Goal: Task Accomplishment & Management: Manage account settings

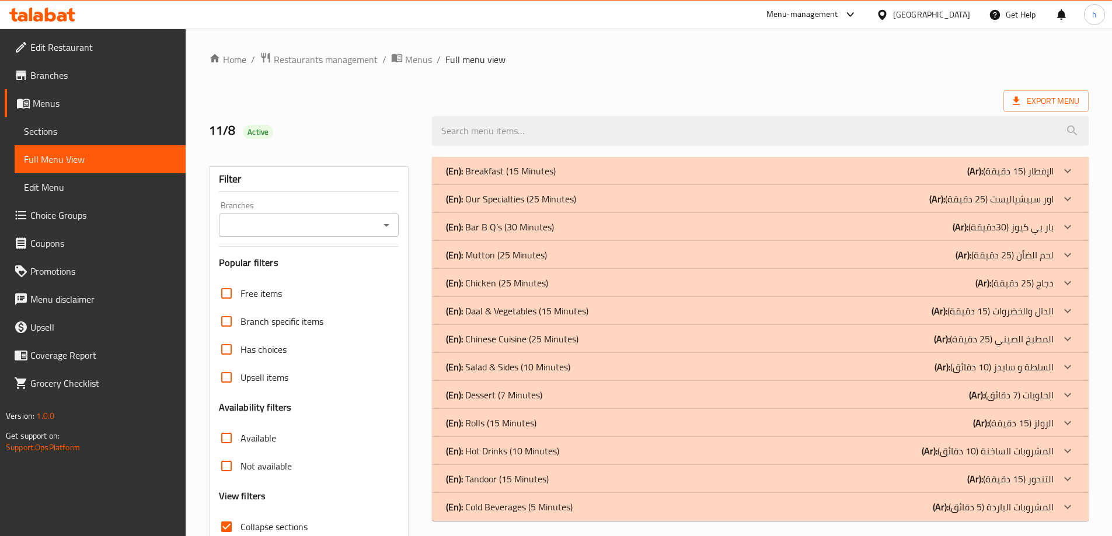
scroll to position [85, 0]
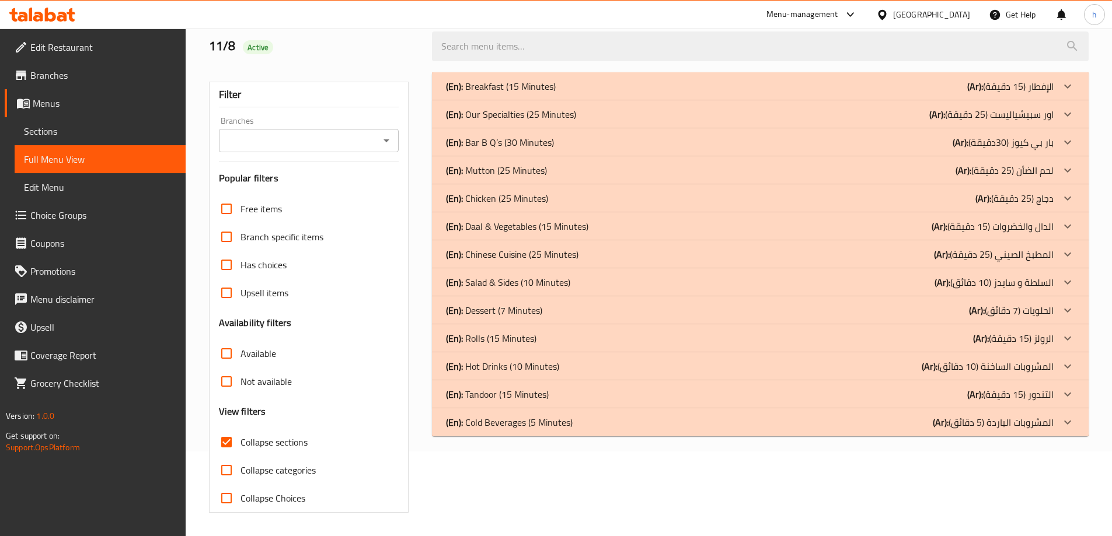
click at [981, 88] on b "(Ar):" at bounding box center [975, 87] width 16 height 18
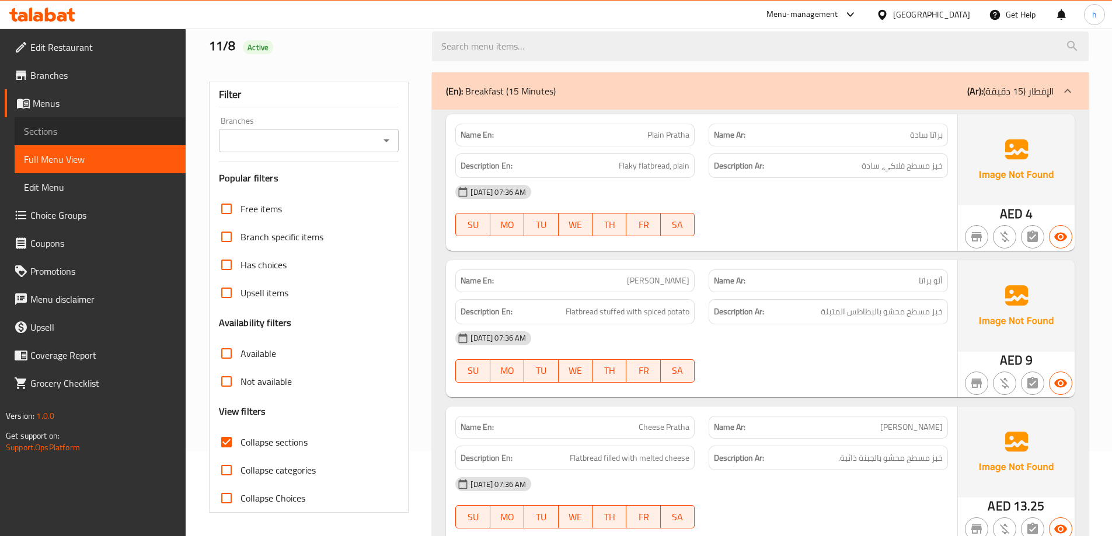
click at [108, 130] on span "Sections" at bounding box center [100, 131] width 152 height 14
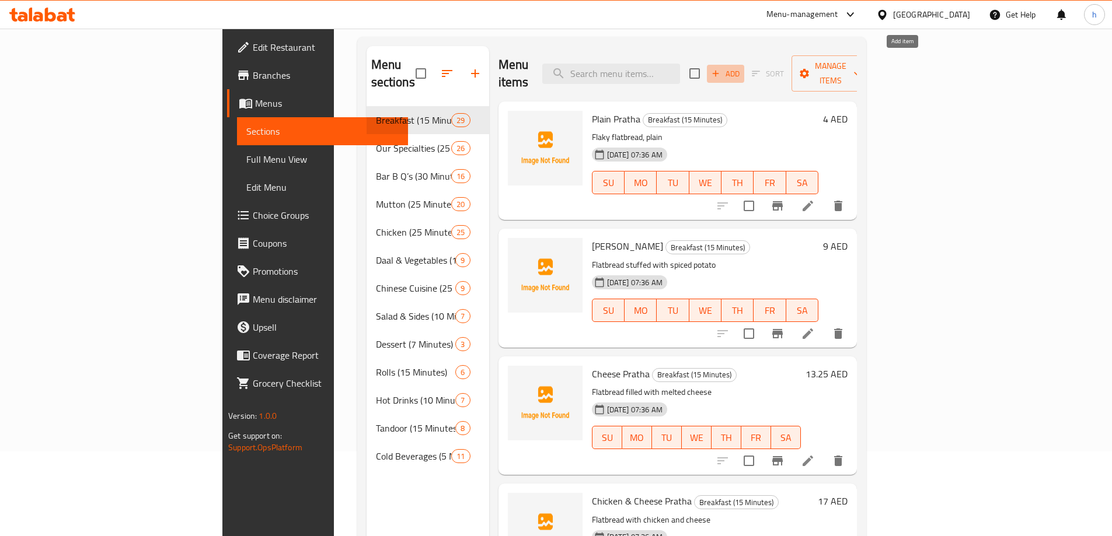
click at [741, 67] on span "Add" at bounding box center [726, 73] width 32 height 13
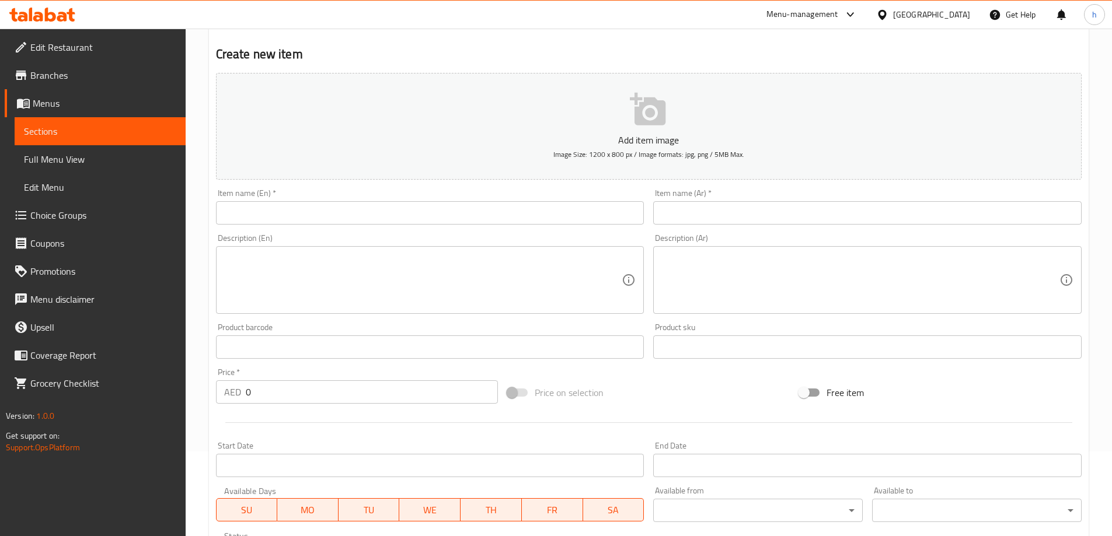
click at [476, 207] on input "text" at bounding box center [430, 212] width 428 height 23
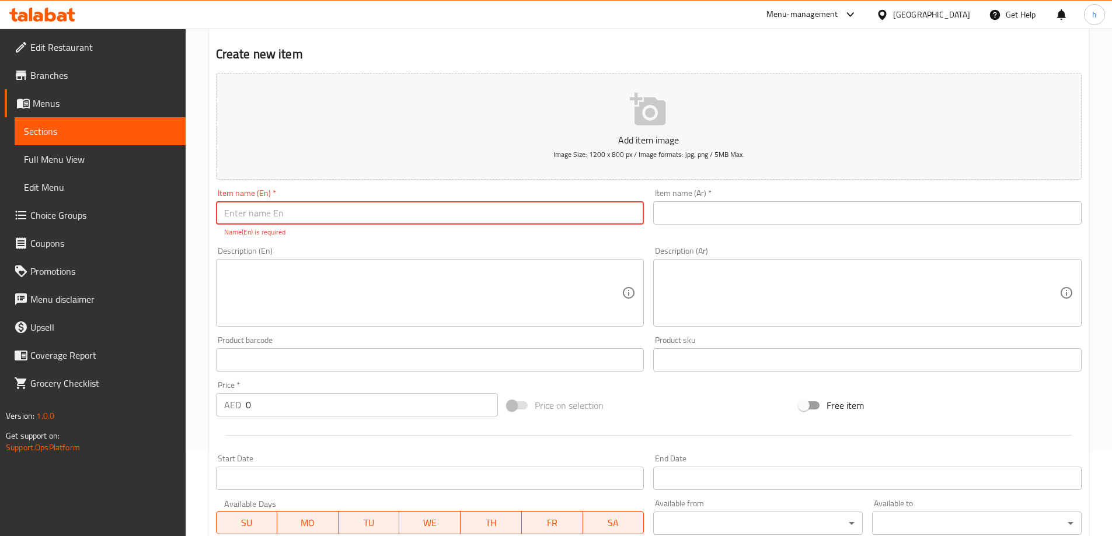
click at [454, 204] on input "text" at bounding box center [430, 212] width 428 height 23
paste input "Half Fry Egg (Single)"
type input "Half Fry Egg (Single)"
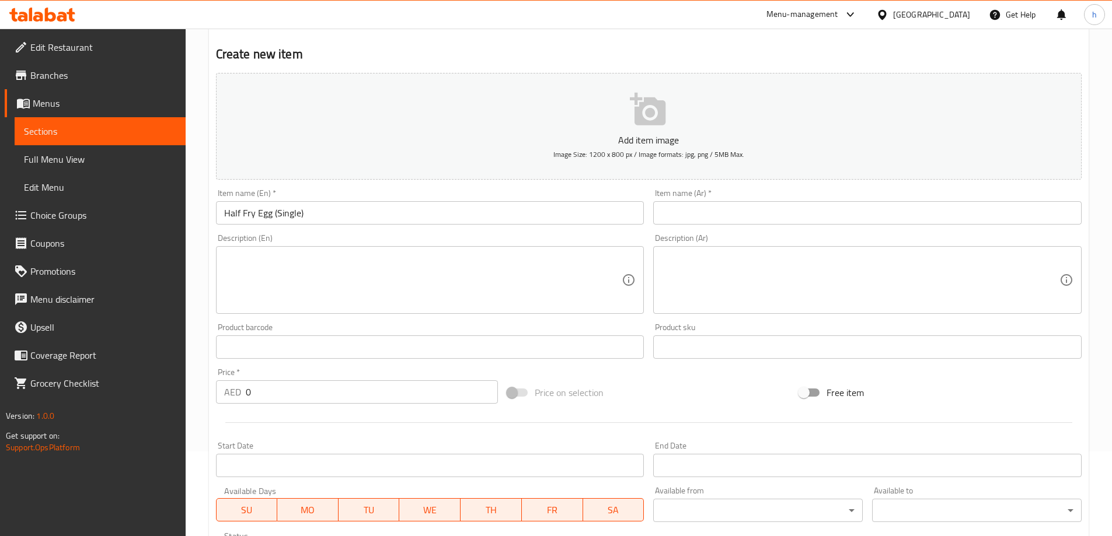
click at [368, 300] on textarea at bounding box center [423, 280] width 398 height 55
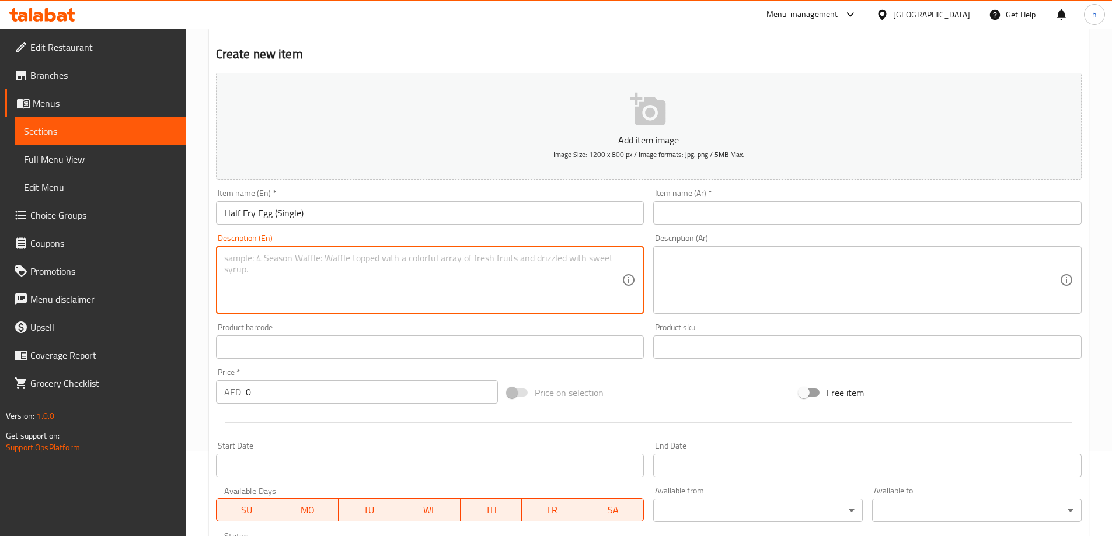
paste textarea "One fried egg"
type textarea "One fried egg"
click at [703, 222] on input "text" at bounding box center [867, 212] width 428 height 23
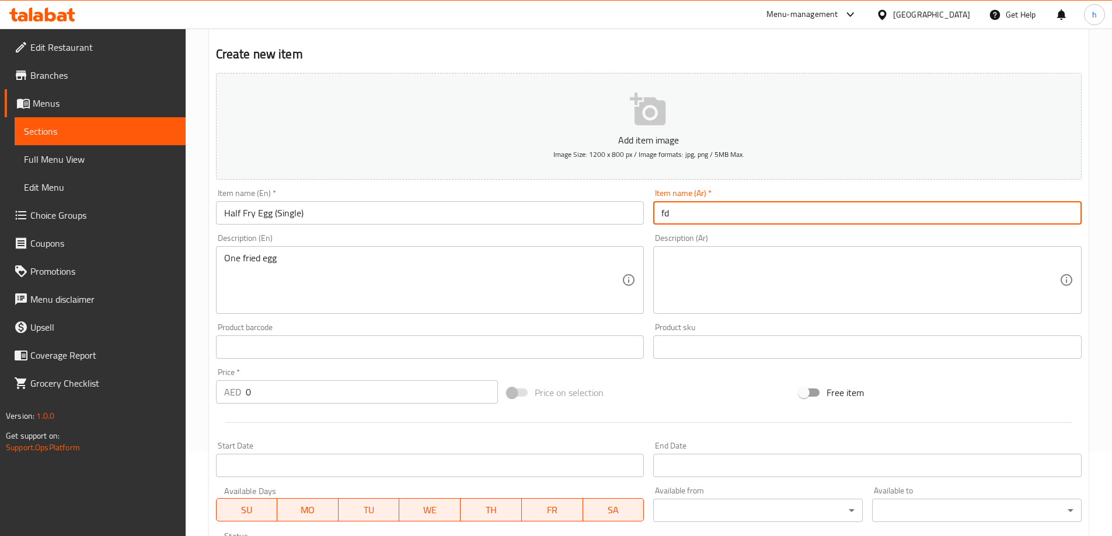
type input "f"
type input "بيض نصف مقلي (سنجل)"
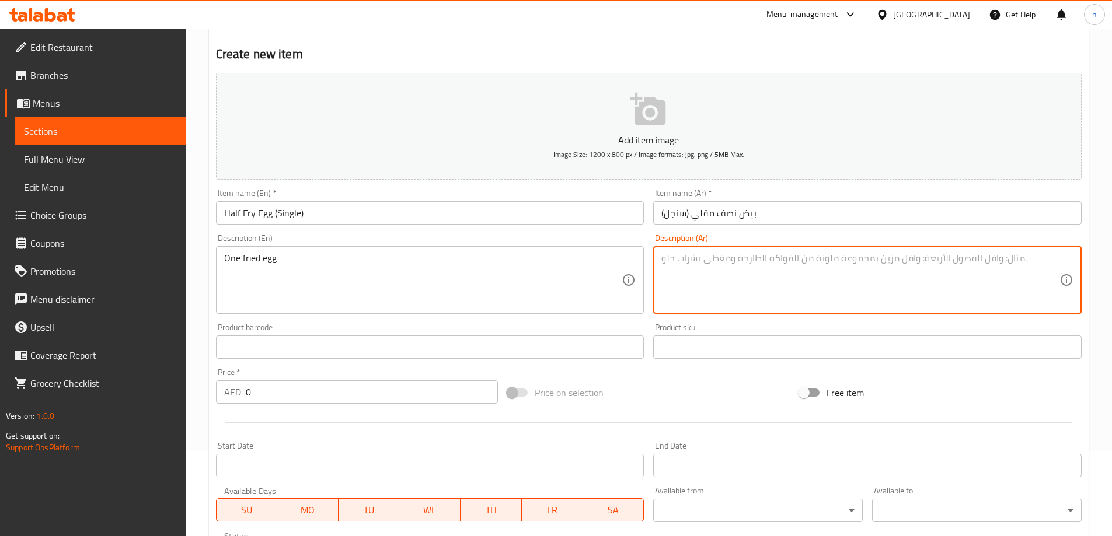
click at [838, 273] on textarea at bounding box center [860, 280] width 398 height 55
type textarea "بيضه واحده مقليه"
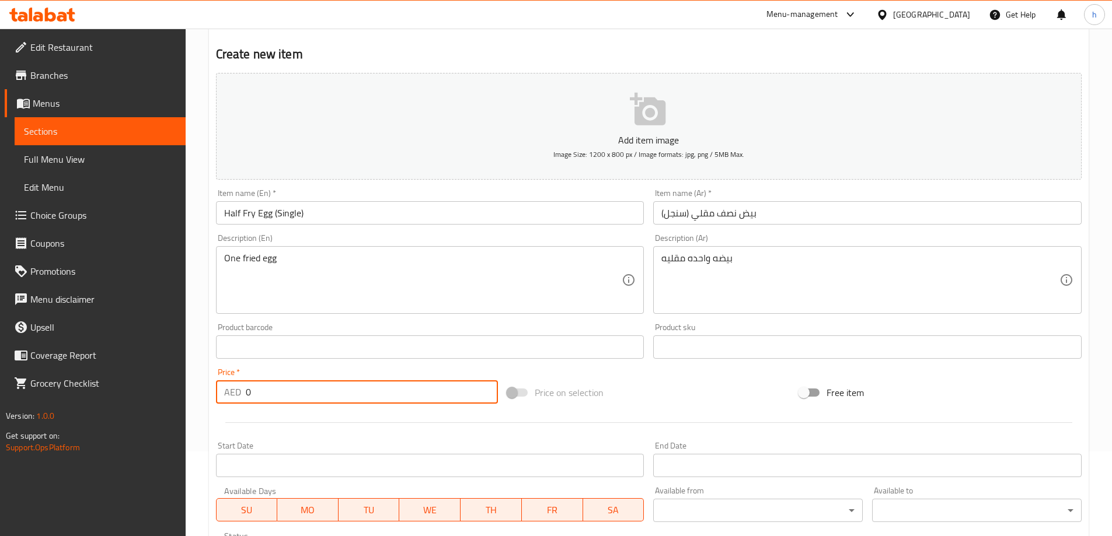
drag, startPoint x: 266, startPoint y: 390, endPoint x: 228, endPoint y: 394, distance: 38.7
click at [228, 394] on div "AED 0 Price *" at bounding box center [357, 392] width 282 height 23
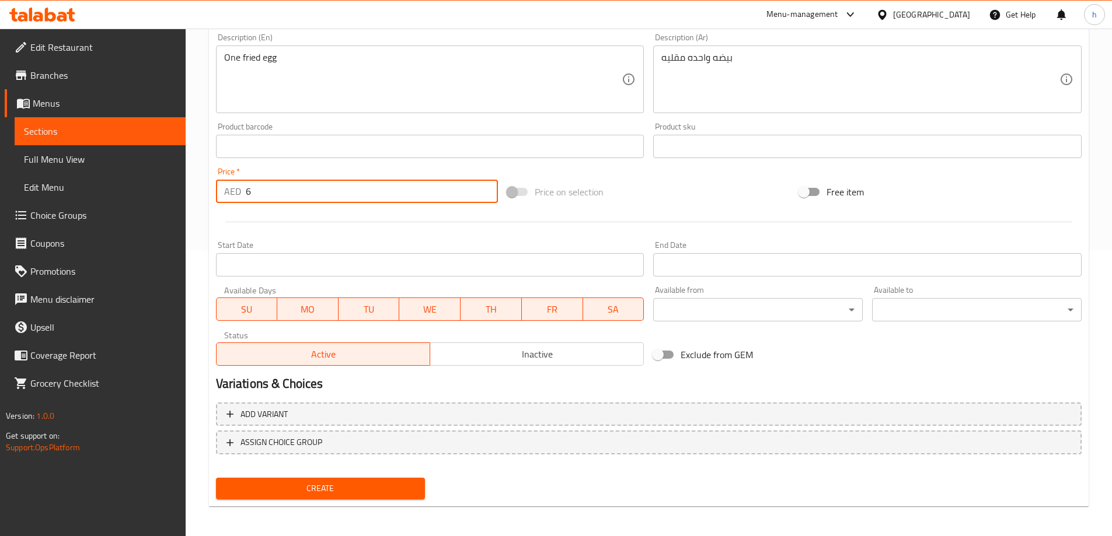
scroll to position [288, 0]
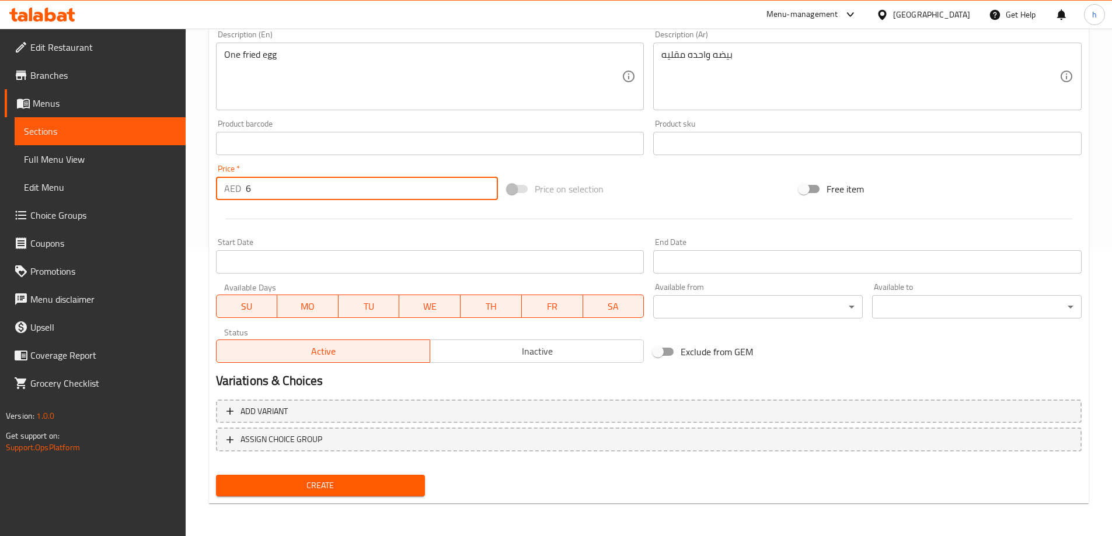
type input "6"
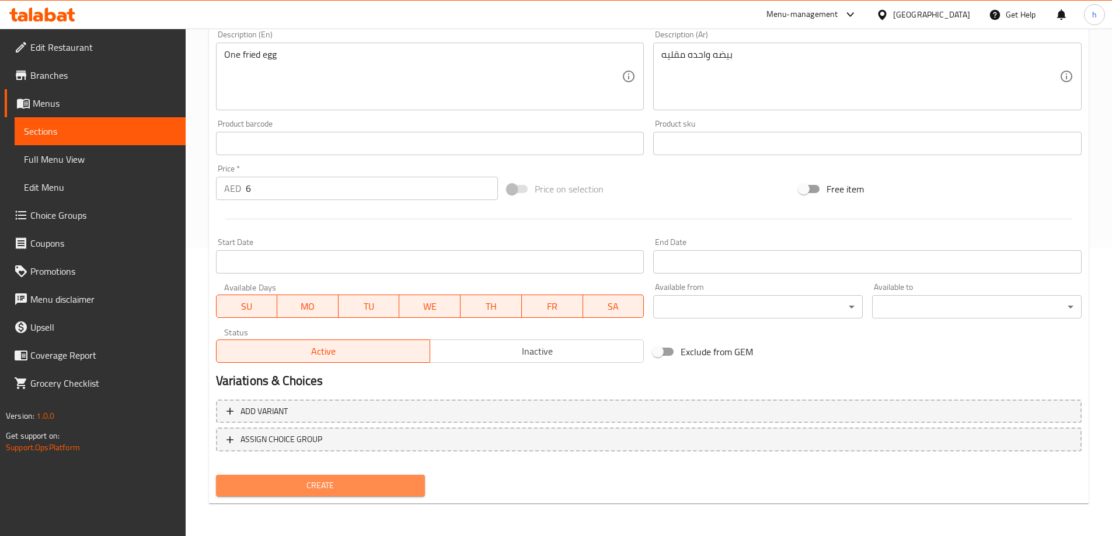
click at [400, 491] on span "Create" at bounding box center [320, 486] width 191 height 15
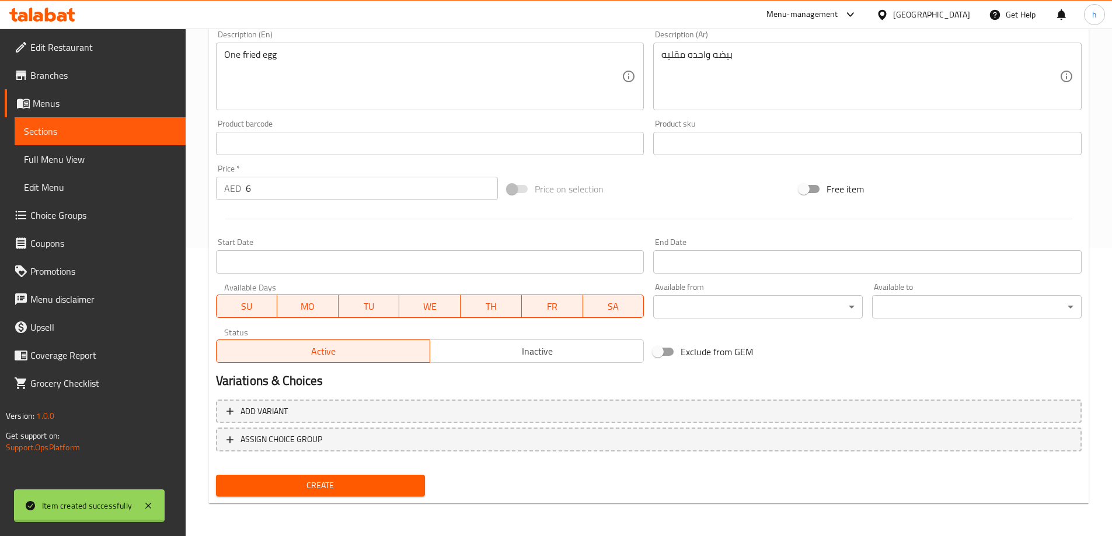
type input "0"
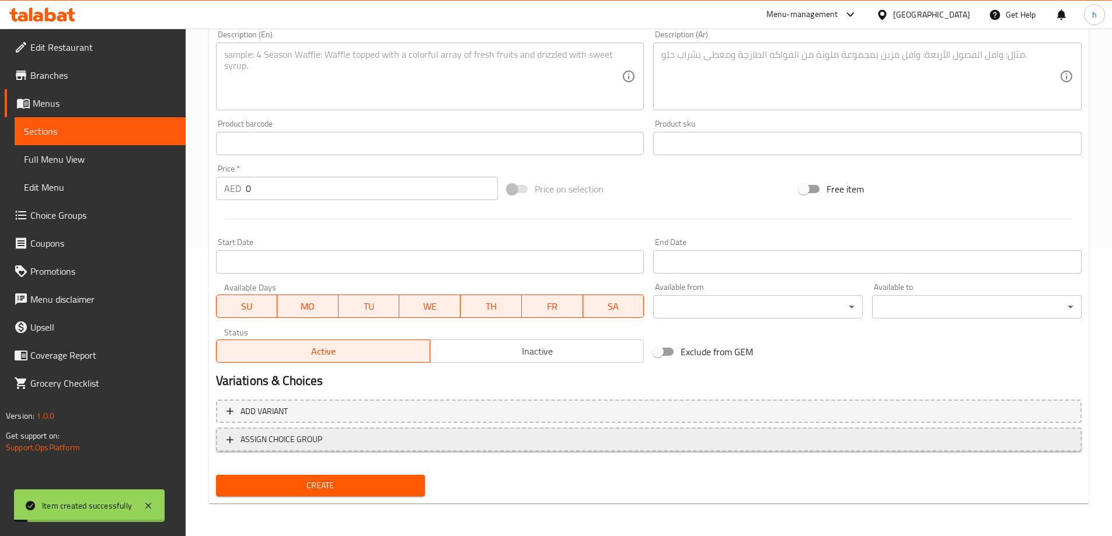
scroll to position [0, 0]
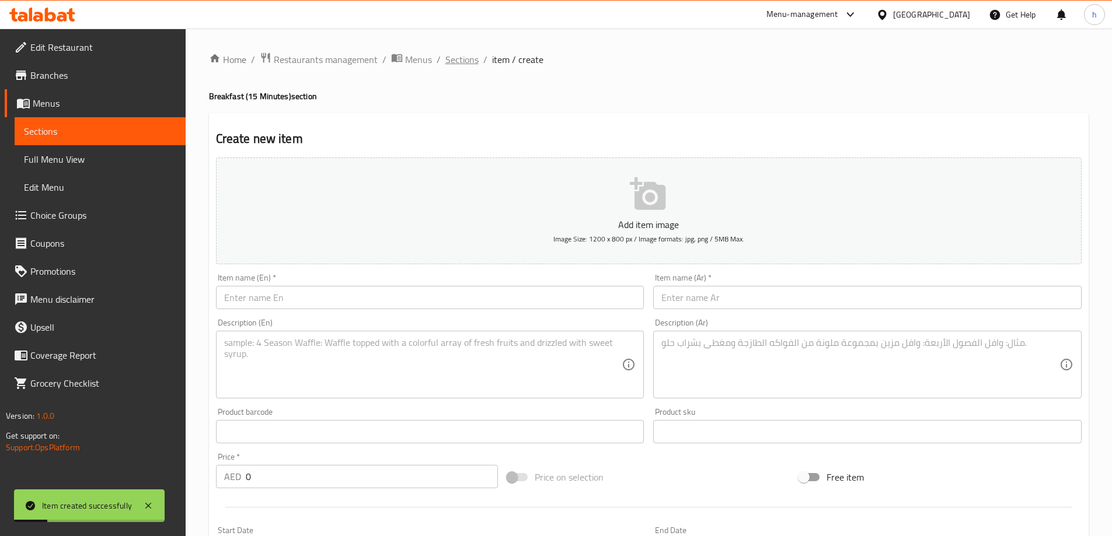
click at [462, 58] on span "Sections" at bounding box center [461, 60] width 33 height 14
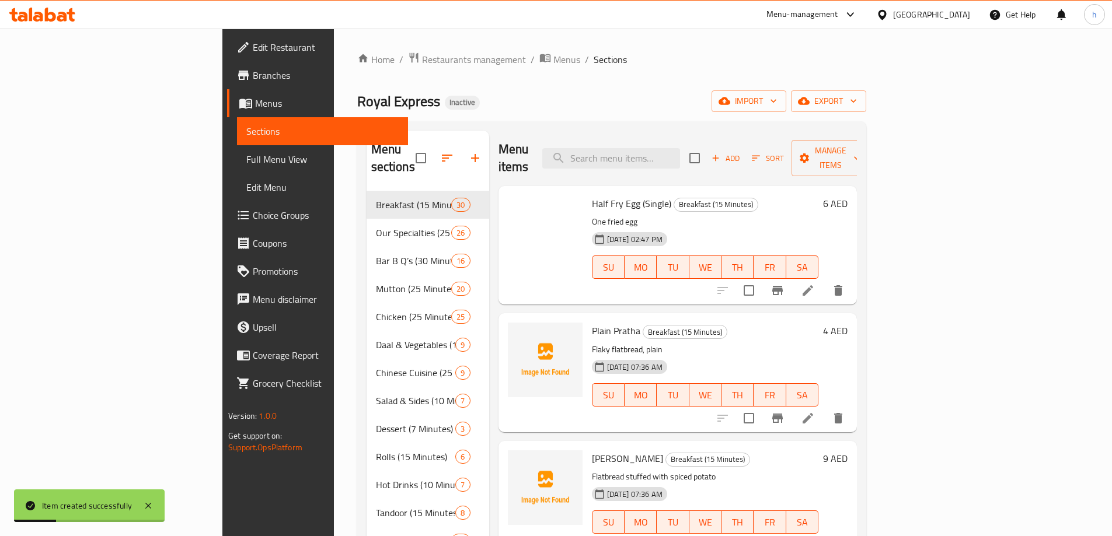
click at [741, 152] on span "Add" at bounding box center [726, 158] width 32 height 13
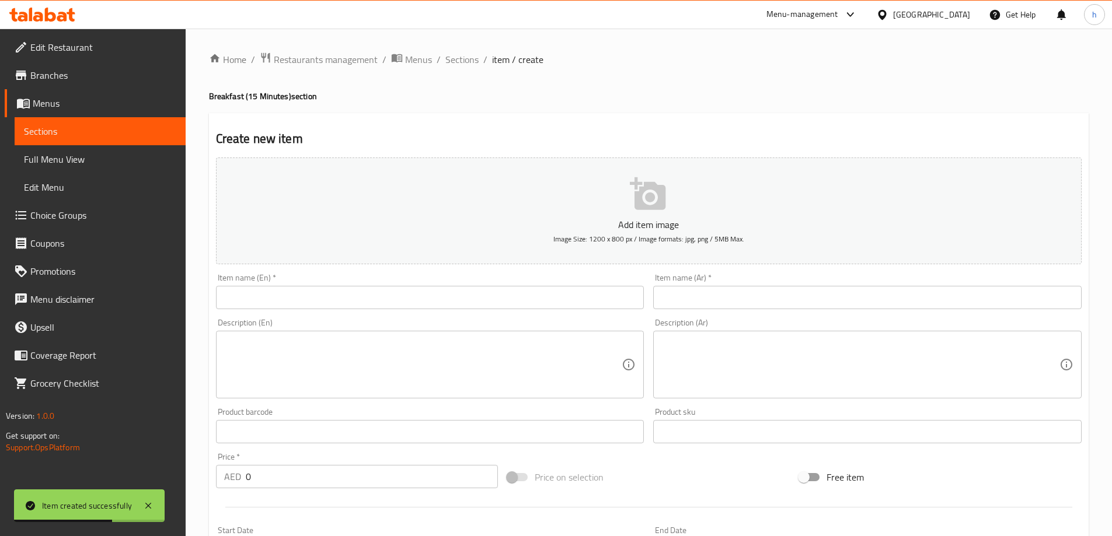
click at [322, 312] on div "Item name (En)   * Item name (En) *" at bounding box center [430, 291] width 438 height 45
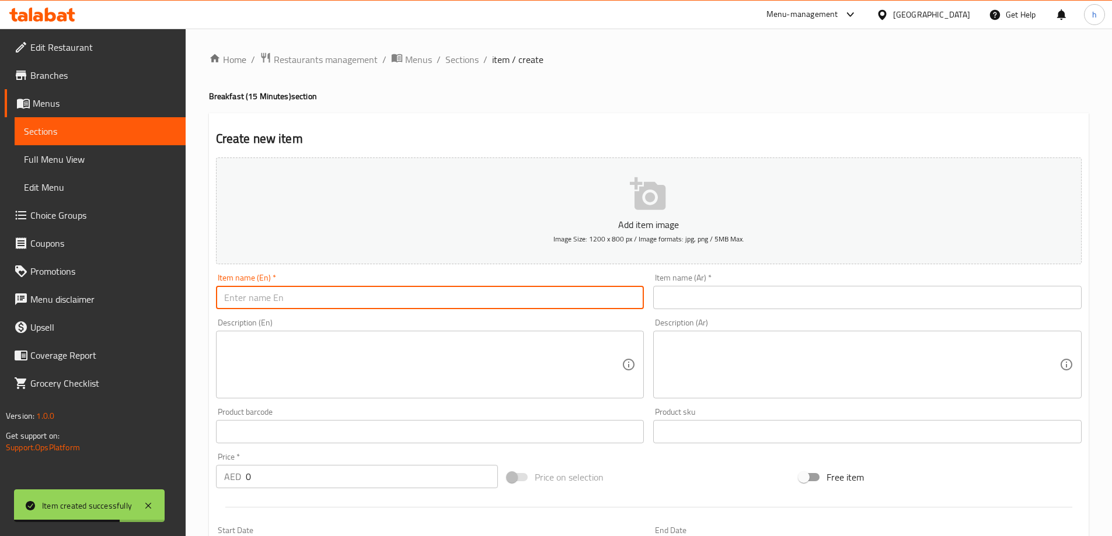
click at [329, 301] on input "text" at bounding box center [430, 297] width 428 height 23
paste input "Half Fry Egg (Double)"
type input "Half Fry Egg (Double)"
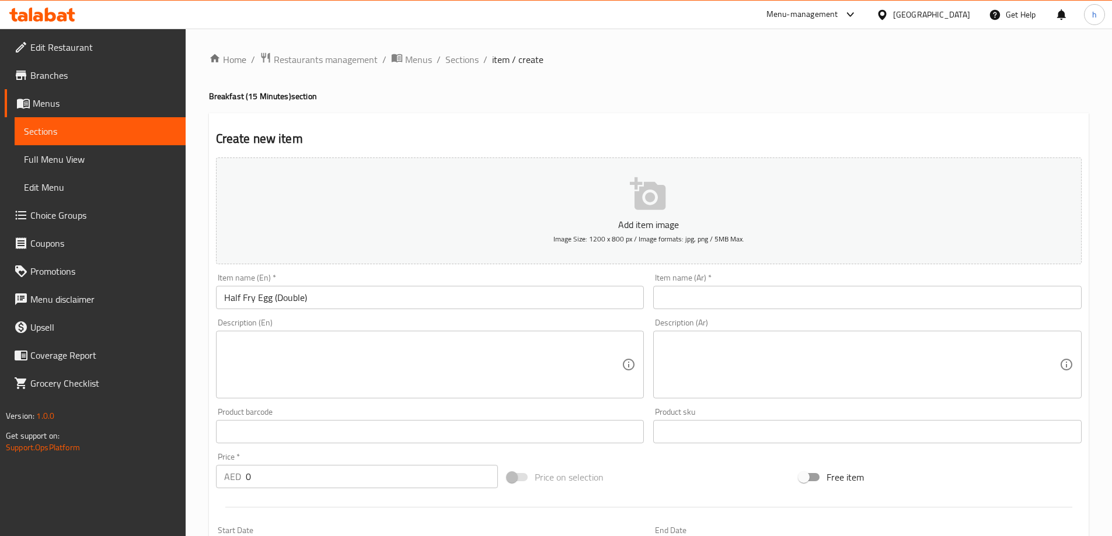
click at [276, 346] on textarea at bounding box center [423, 364] width 398 height 55
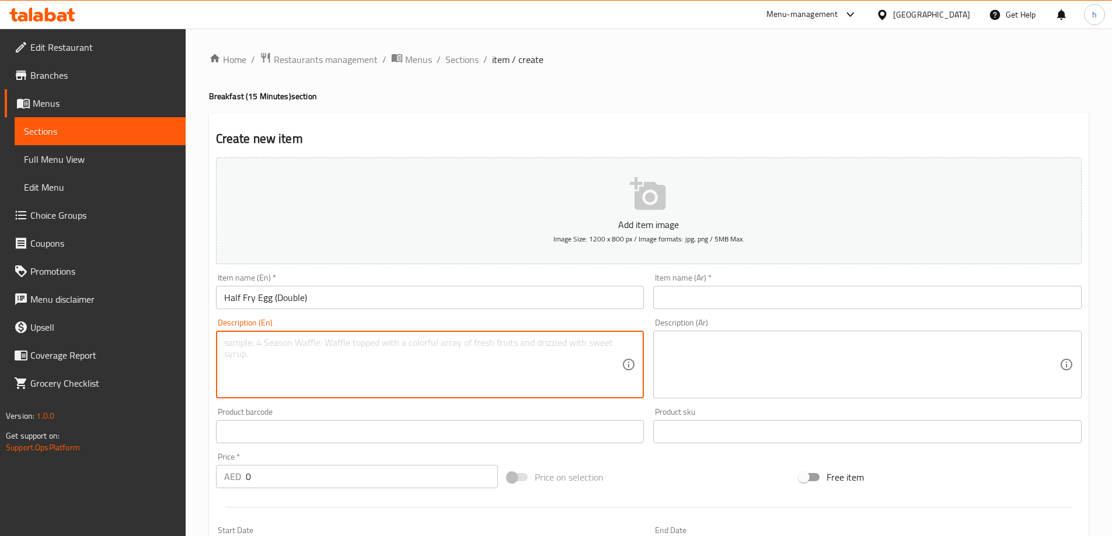
paste textarea "Two fried eggs"
type textarea "Two fried eggs"
click at [677, 299] on input "text" at bounding box center [867, 297] width 428 height 23
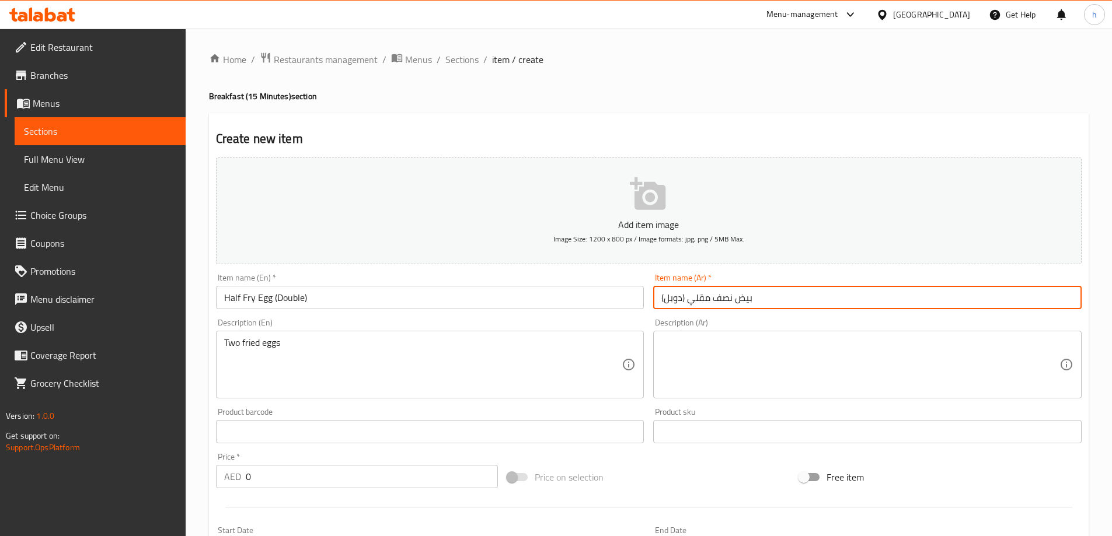
type input "بيض نصف مقلي (دوبل)"
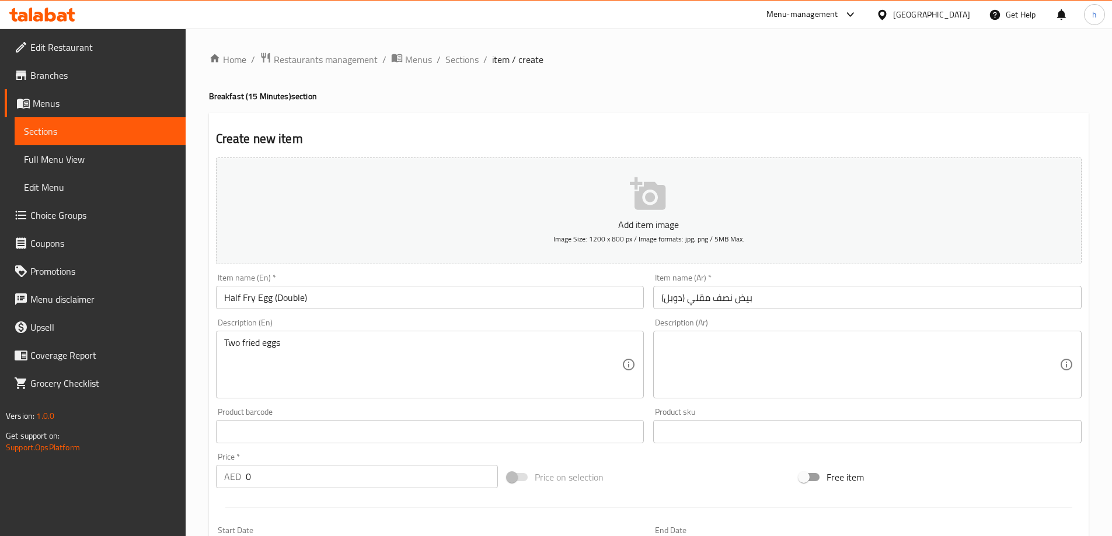
click at [786, 334] on div "Description (Ar)" at bounding box center [867, 365] width 428 height 68
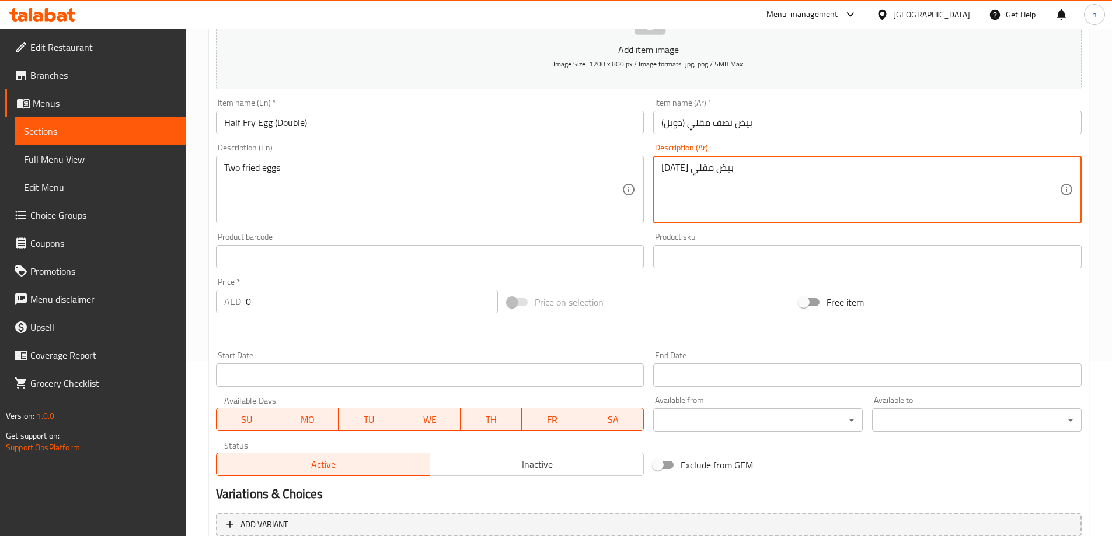
scroll to position [288, 0]
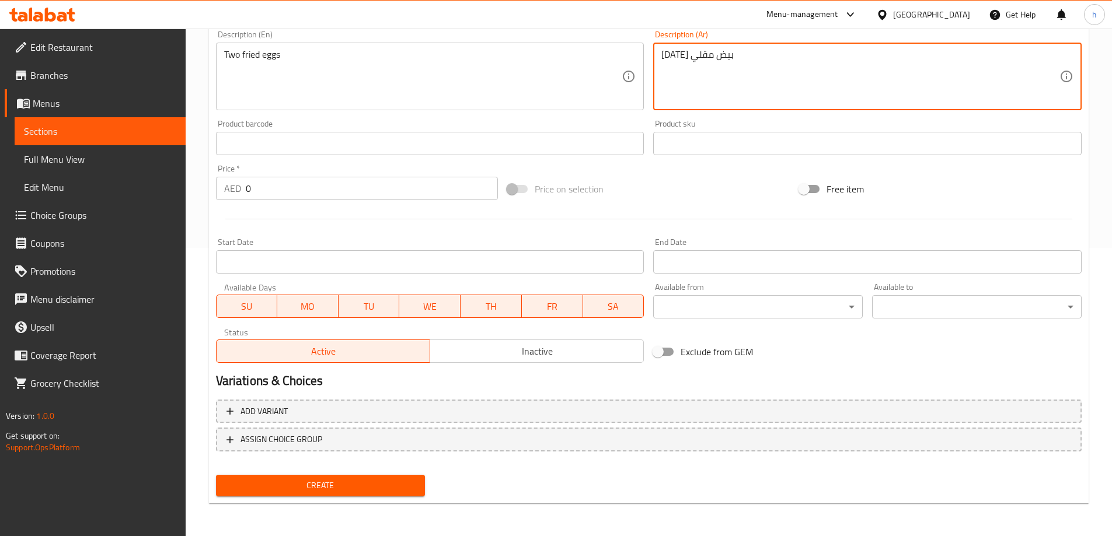
type textarea "[DATE] بيض مقلي"
click at [394, 477] on button "Create" at bounding box center [321, 486] width 210 height 22
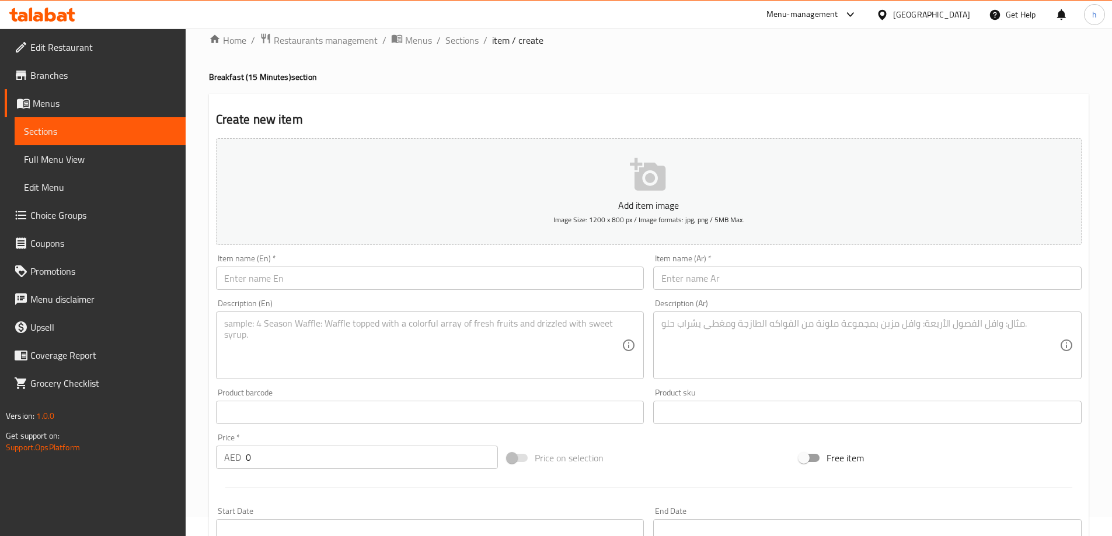
scroll to position [0, 0]
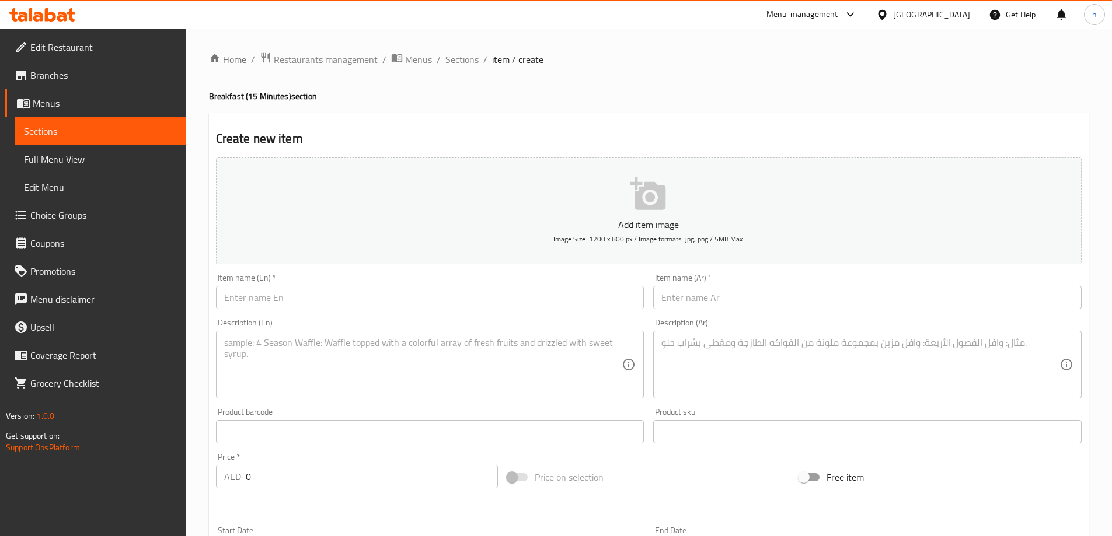
click at [476, 61] on span "Sections" at bounding box center [461, 60] width 33 height 14
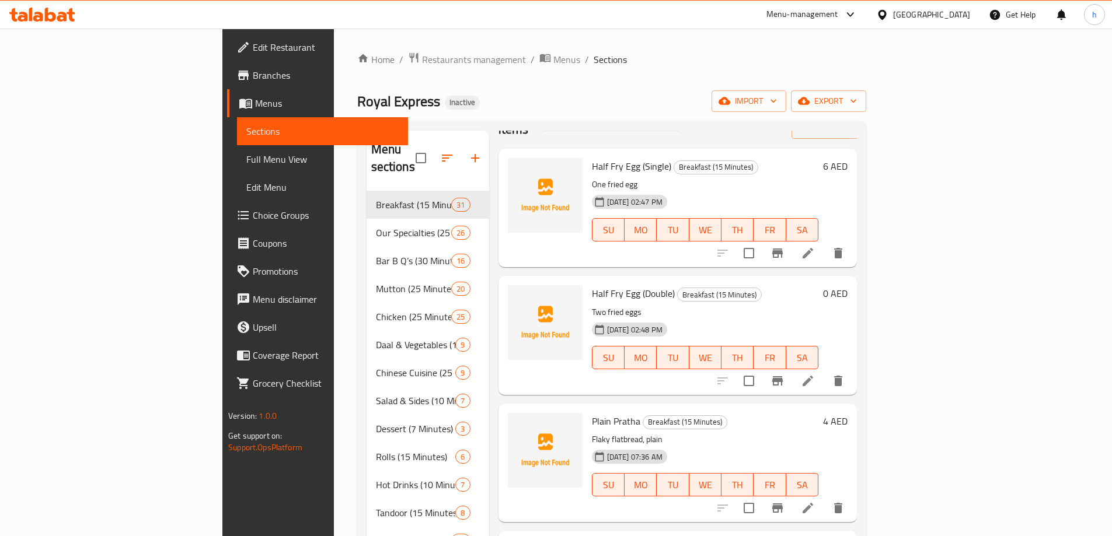
scroll to position [58, 0]
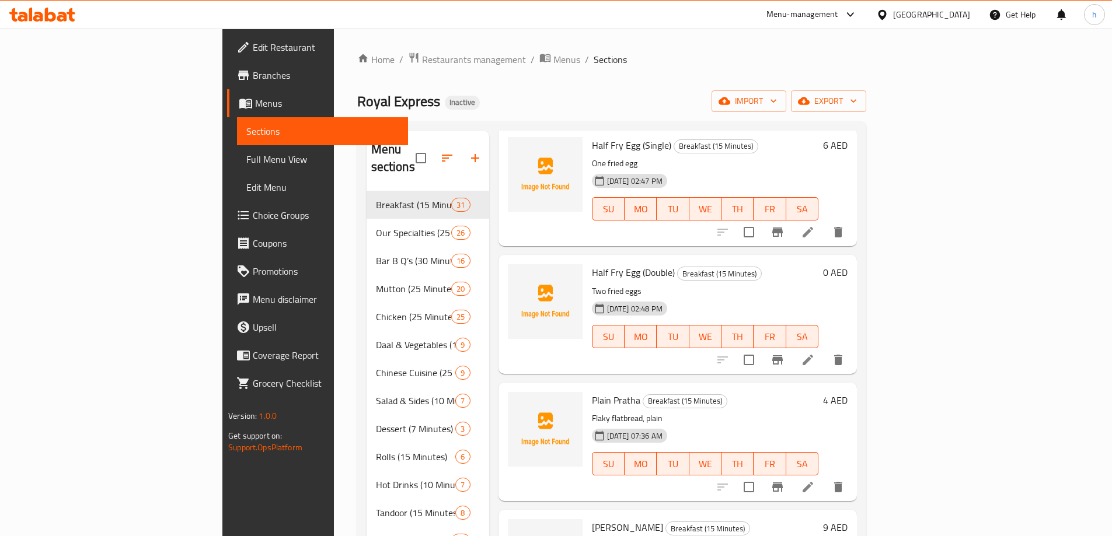
click at [824, 350] on li at bounding box center [807, 360] width 33 height 21
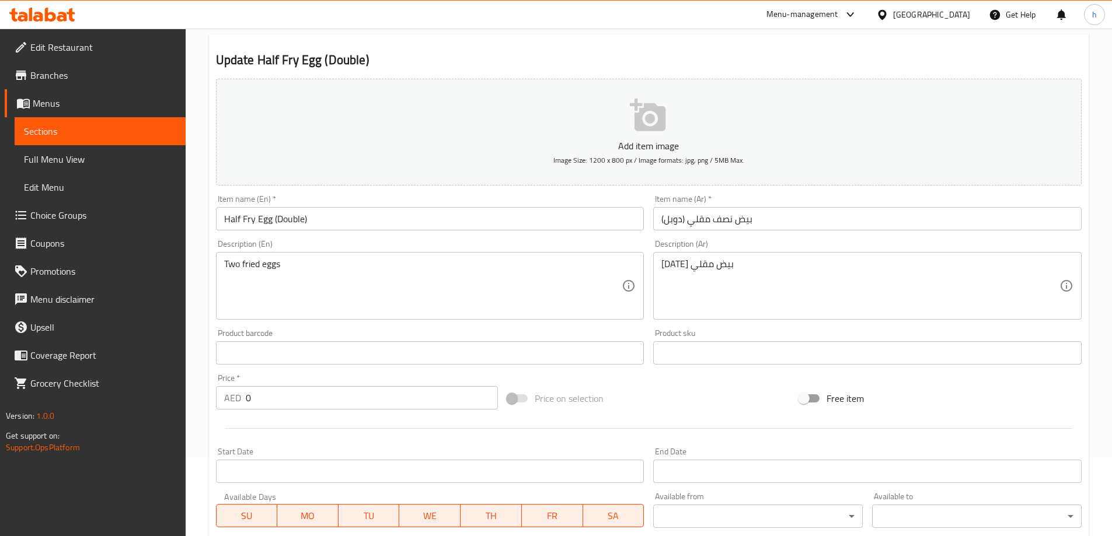
scroll to position [233, 0]
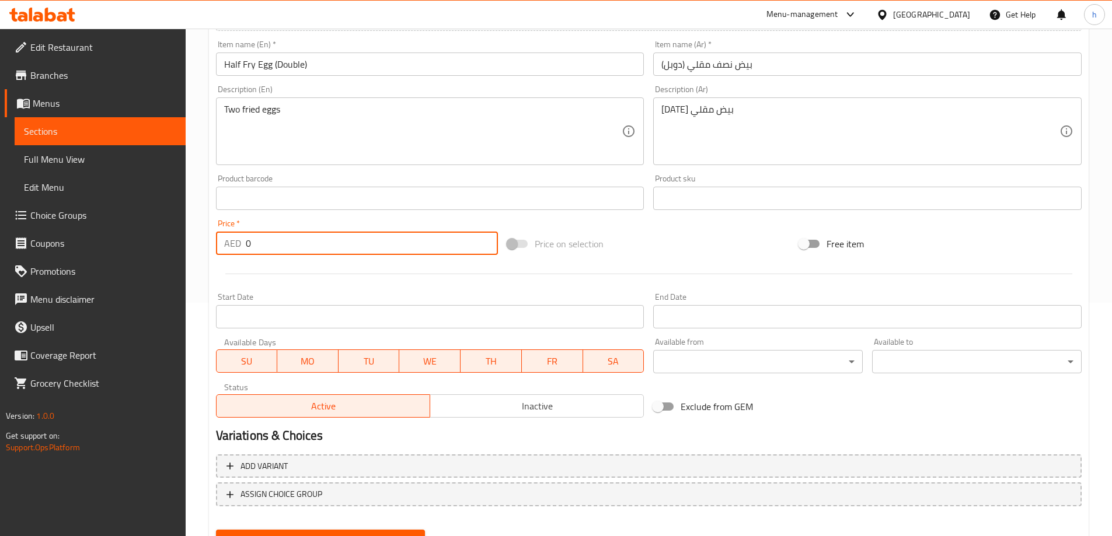
click at [246, 245] on input "0" at bounding box center [372, 243] width 253 height 23
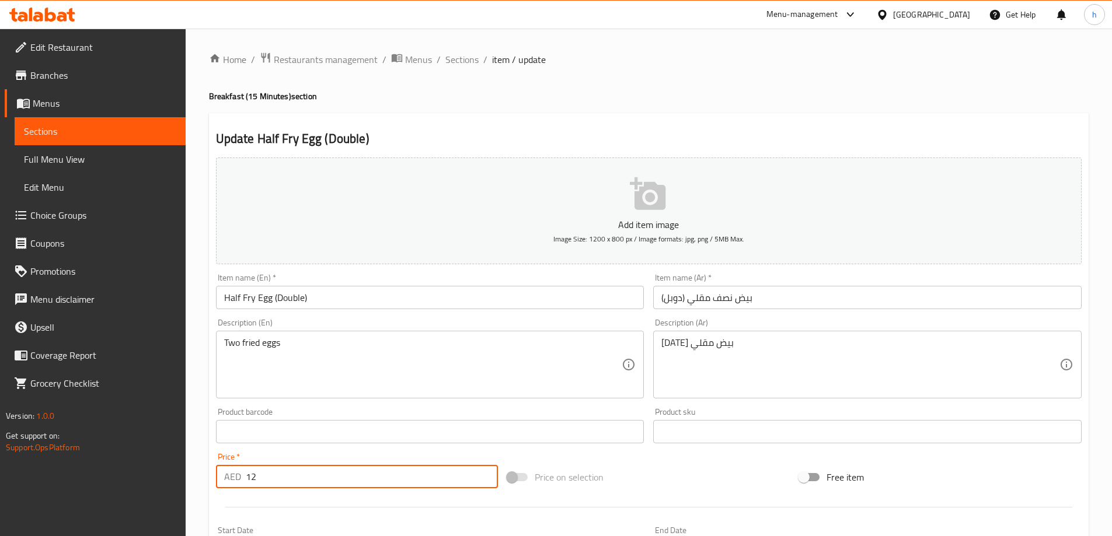
scroll to position [288, 0]
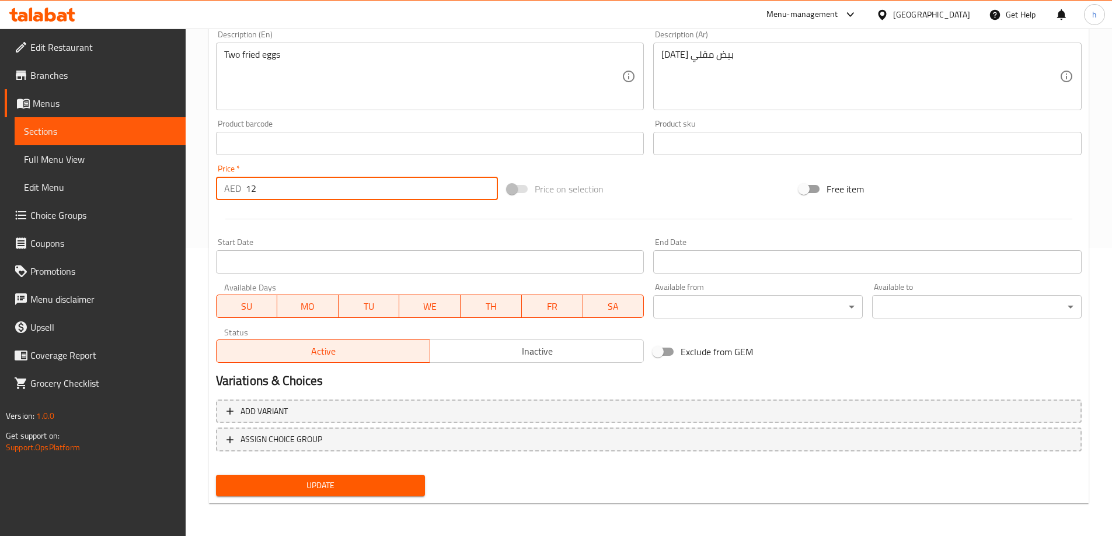
type input "12"
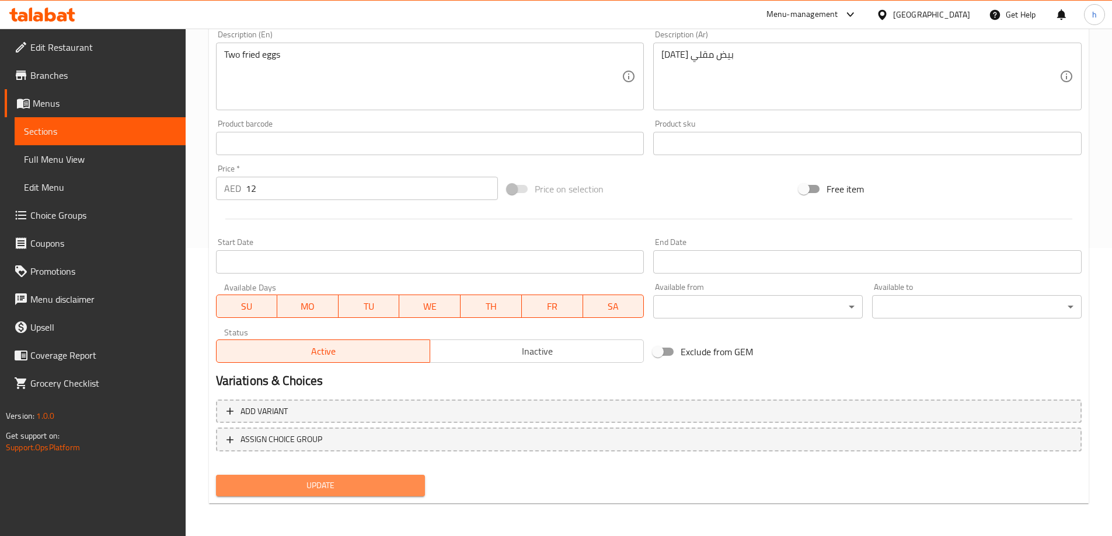
click at [414, 484] on span "Update" at bounding box center [320, 486] width 191 height 15
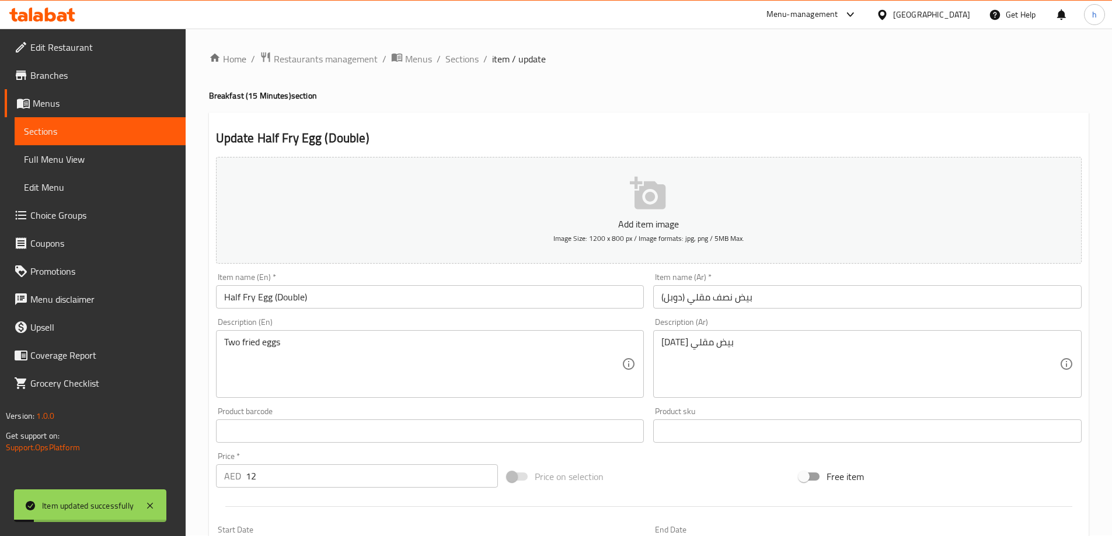
scroll to position [0, 0]
click at [453, 56] on span "Sections" at bounding box center [461, 60] width 33 height 14
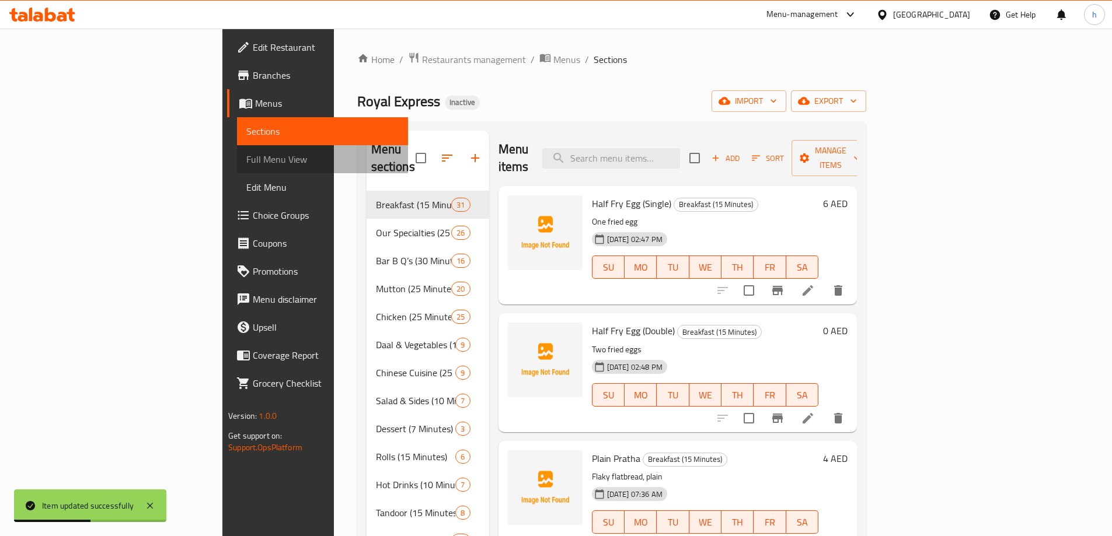
click at [237, 168] on link "Full Menu View" at bounding box center [322, 159] width 171 height 28
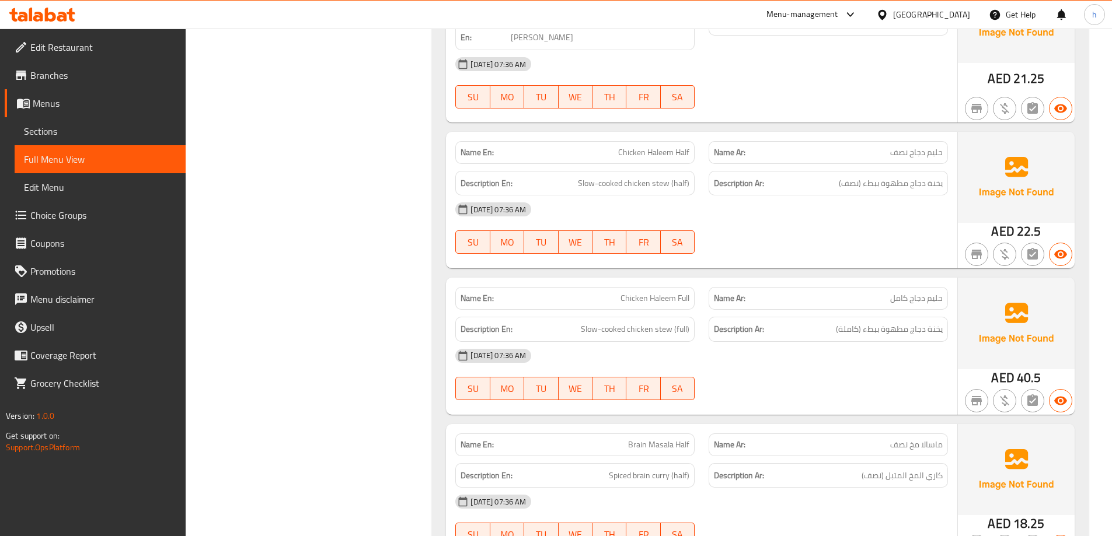
scroll to position [1751, 0]
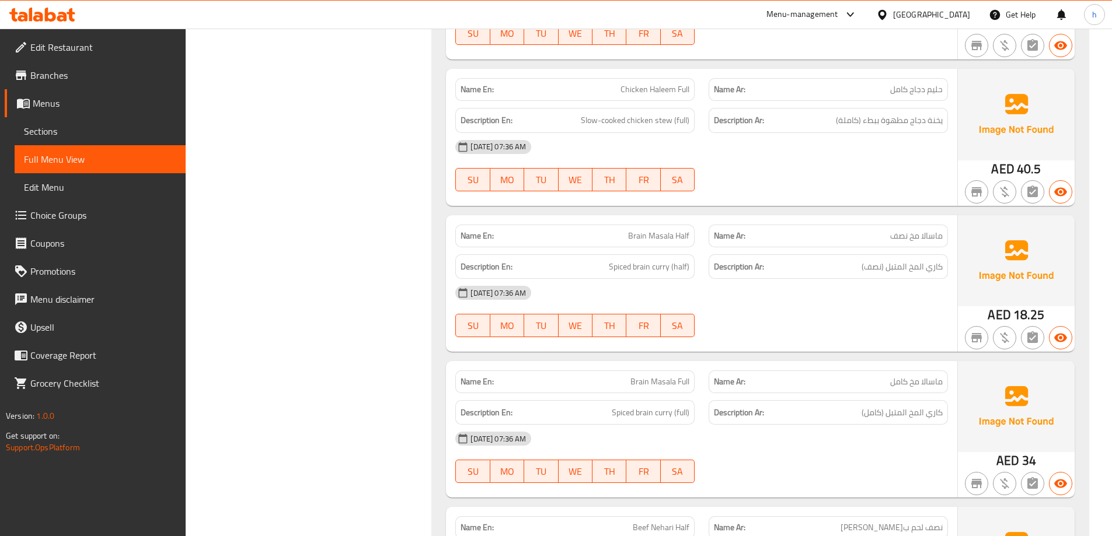
click at [644, 230] on span "Brain Masala Half" at bounding box center [658, 236] width 61 height 12
click at [662, 230] on span "Brain Masala Half" at bounding box center [658, 236] width 61 height 12
click at [917, 230] on span "ماسالا مخ نصف" at bounding box center [916, 236] width 53 height 12
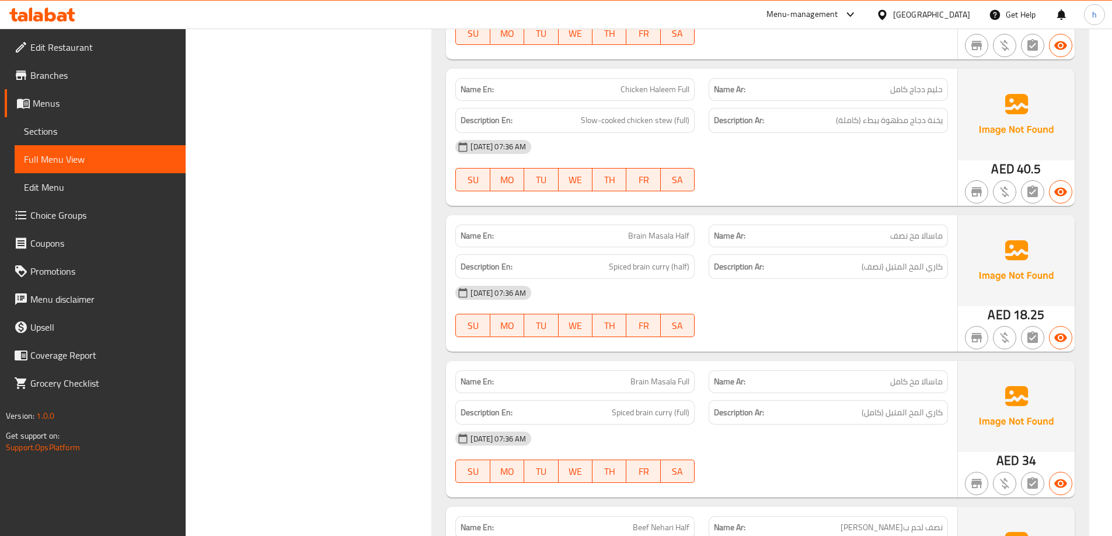
click at [930, 230] on span "ماسالا مخ نصف" at bounding box center [916, 236] width 53 height 12
click at [622, 230] on p "Name En: Brain Masala Half" at bounding box center [575, 236] width 229 height 12
click at [630, 230] on span "Brain Masala Half" at bounding box center [658, 236] width 61 height 12
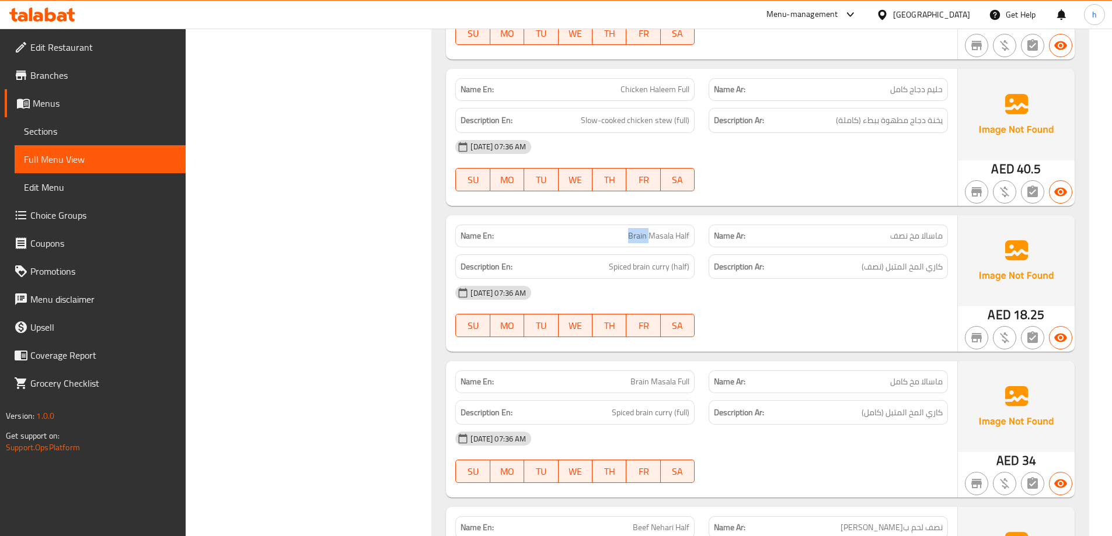
click at [637, 230] on span "Brain Masala Half" at bounding box center [658, 236] width 61 height 12
click at [655, 230] on span "Brain Masala Half" at bounding box center [658, 236] width 61 height 12
drag, startPoint x: 672, startPoint y: 221, endPoint x: 631, endPoint y: 221, distance: 40.9
click at [631, 230] on span "Brain Masala Half" at bounding box center [658, 236] width 61 height 12
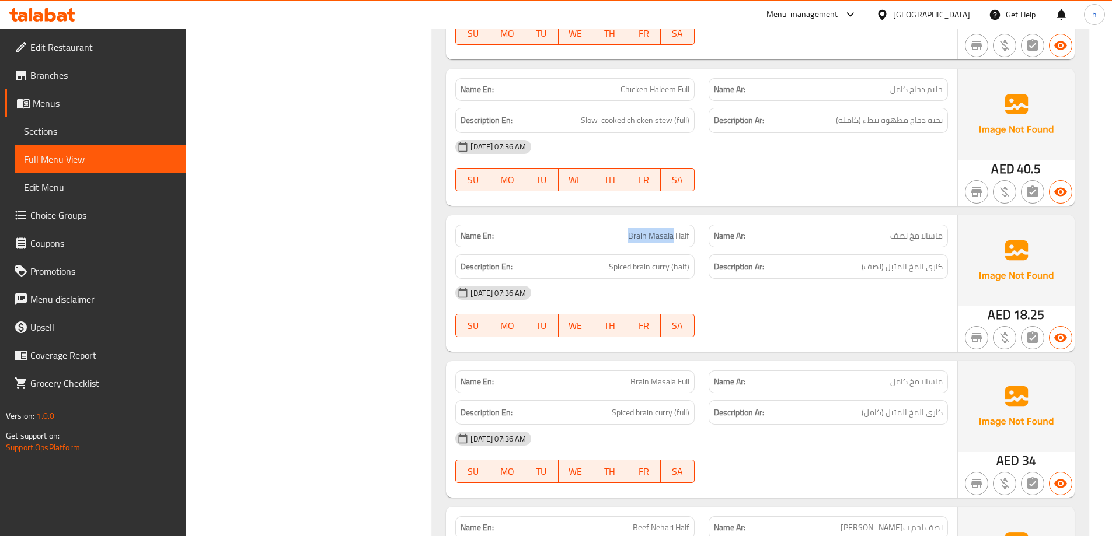
copy span "Brain Masala"
click at [803, 260] on h6 "Description Ar: كاري المخ المتبل (نصف)" at bounding box center [828, 267] width 229 height 15
click at [805, 260] on h6 "Description Ar: كاري المخ المتبل (نصف)" at bounding box center [828, 267] width 229 height 15
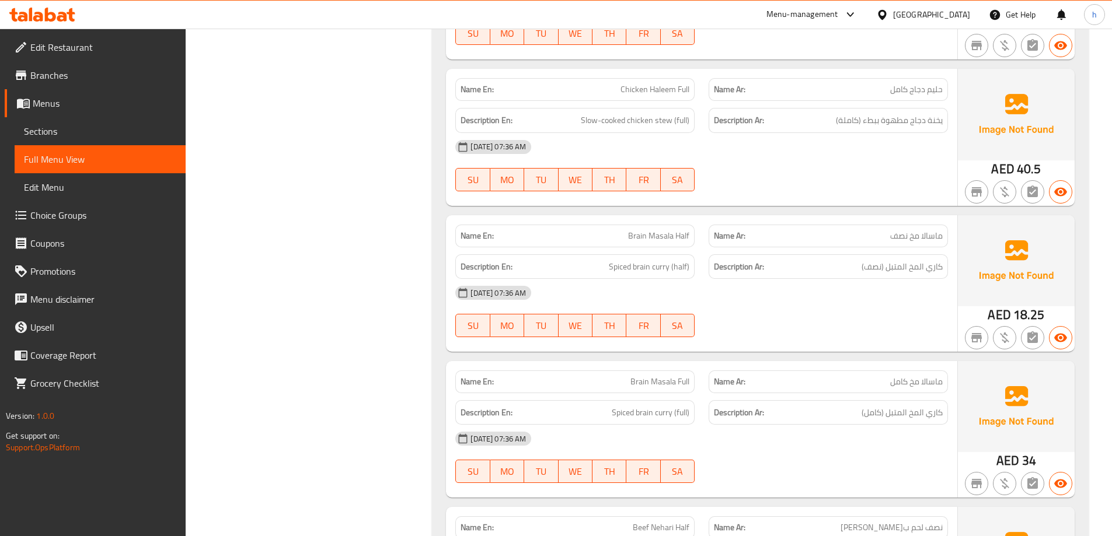
click at [826, 260] on h6 "Description Ar: كاري المخ المتبل (نصف)" at bounding box center [828, 267] width 229 height 15
click at [822, 279] on div "[DATE] 07:36 AM" at bounding box center [701, 293] width 507 height 28
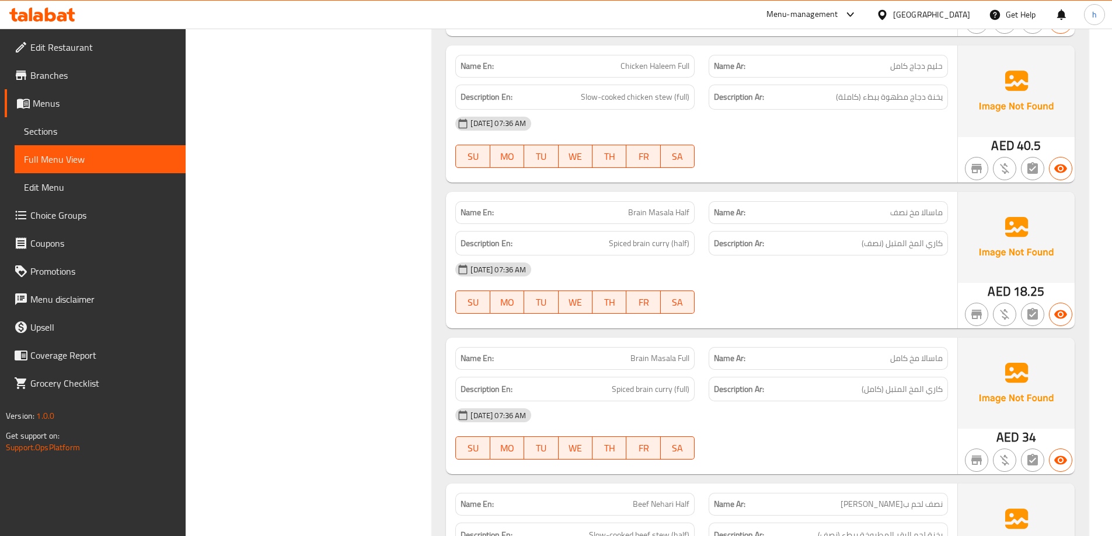
scroll to position [1809, 0]
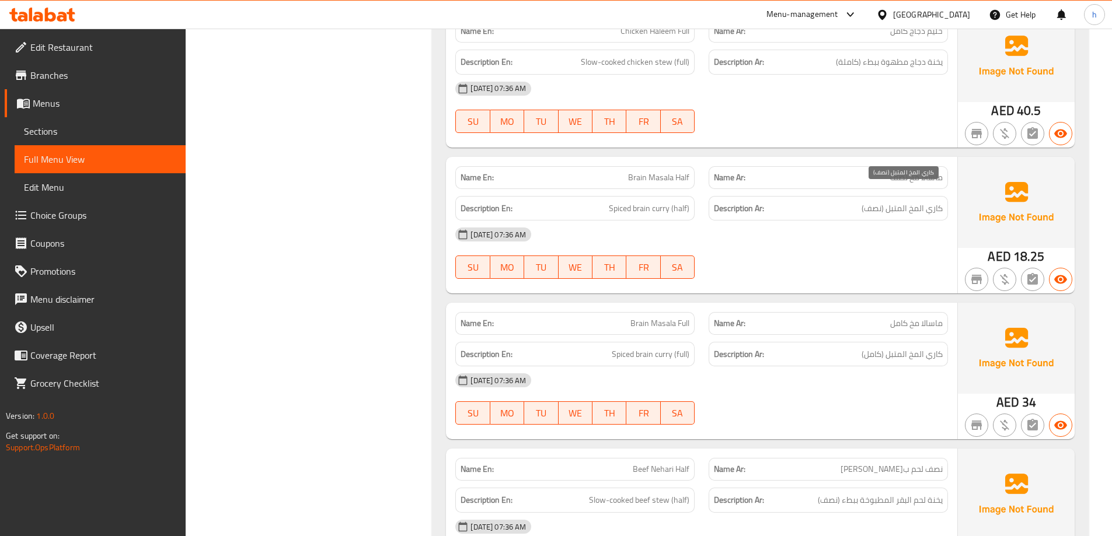
click at [909, 201] on span "كاري المخ المتبل (نصف)" at bounding box center [901, 208] width 81 height 15
click at [670, 201] on span "Spiced brain curry (half)" at bounding box center [649, 208] width 81 height 15
click at [667, 201] on span "Spiced brain curry (half)" at bounding box center [649, 208] width 81 height 15
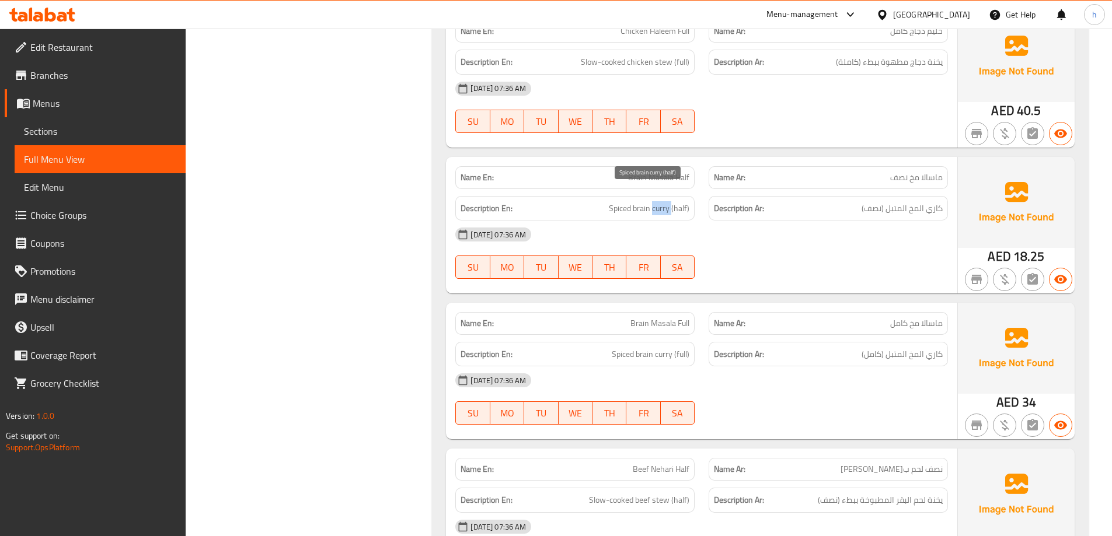
click at [667, 201] on span "Spiced brain curry (half)" at bounding box center [649, 208] width 81 height 15
click at [639, 201] on span "Spiced brain curry (half)" at bounding box center [649, 208] width 81 height 15
click at [615, 201] on span "Spiced brain curry (half)" at bounding box center [649, 208] width 81 height 15
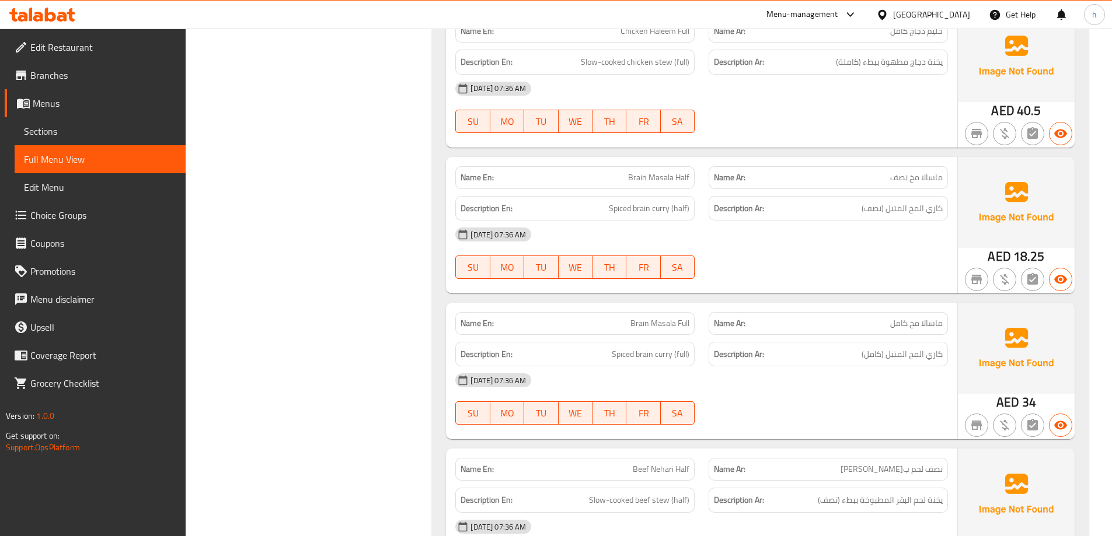
click at [666, 221] on div "[DATE] 07:36 AM" at bounding box center [701, 235] width 507 height 28
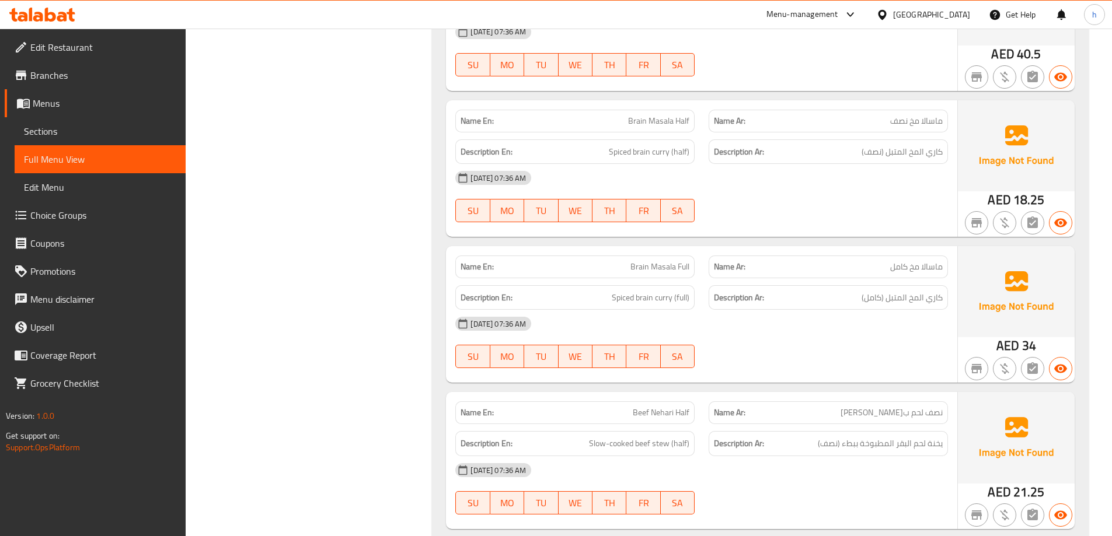
scroll to position [1926, 0]
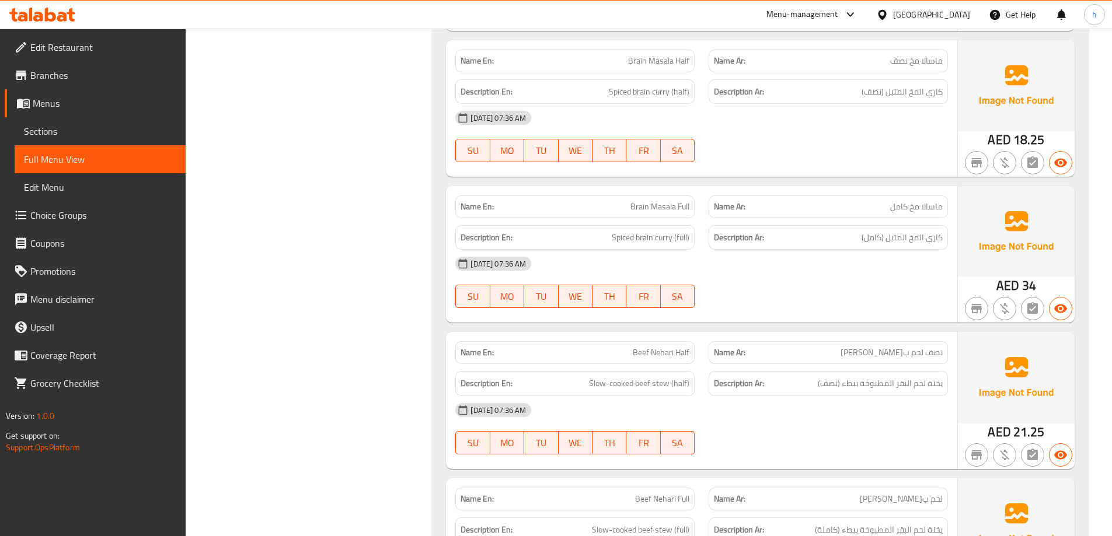
click at [608, 231] on h6 "Description En: Spiced brain curry (full)" at bounding box center [575, 238] width 229 height 15
click at [650, 231] on span "Spiced brain curry (full)" at bounding box center [651, 238] width 78 height 15
click at [651, 231] on span "Spiced brain curry (full)" at bounding box center [651, 238] width 78 height 15
click at [667, 231] on span "Spiced brain curry (full)" at bounding box center [651, 238] width 78 height 15
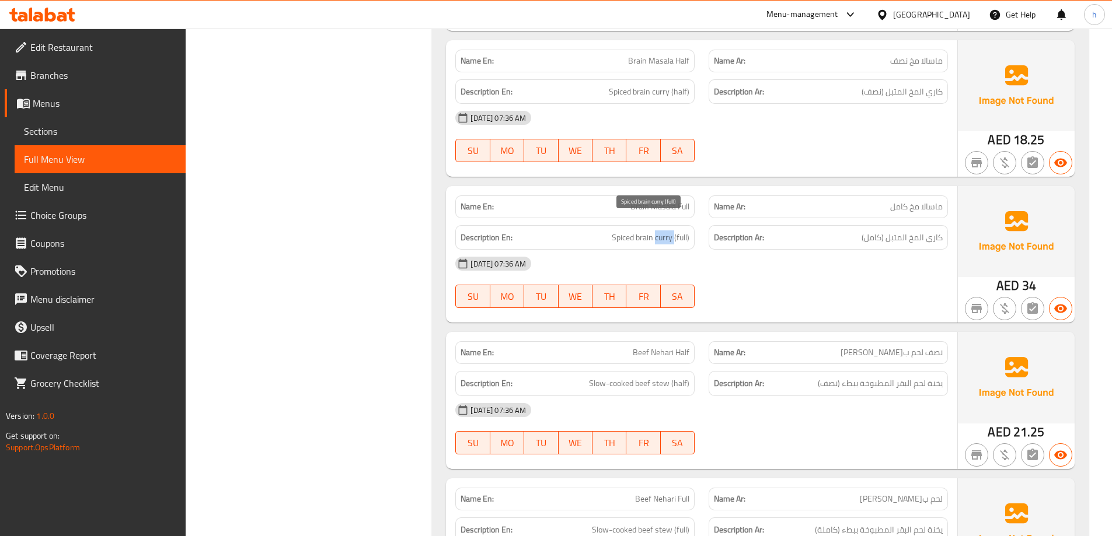
click at [667, 231] on span "Spiced brain curry (full)" at bounding box center [651, 238] width 78 height 15
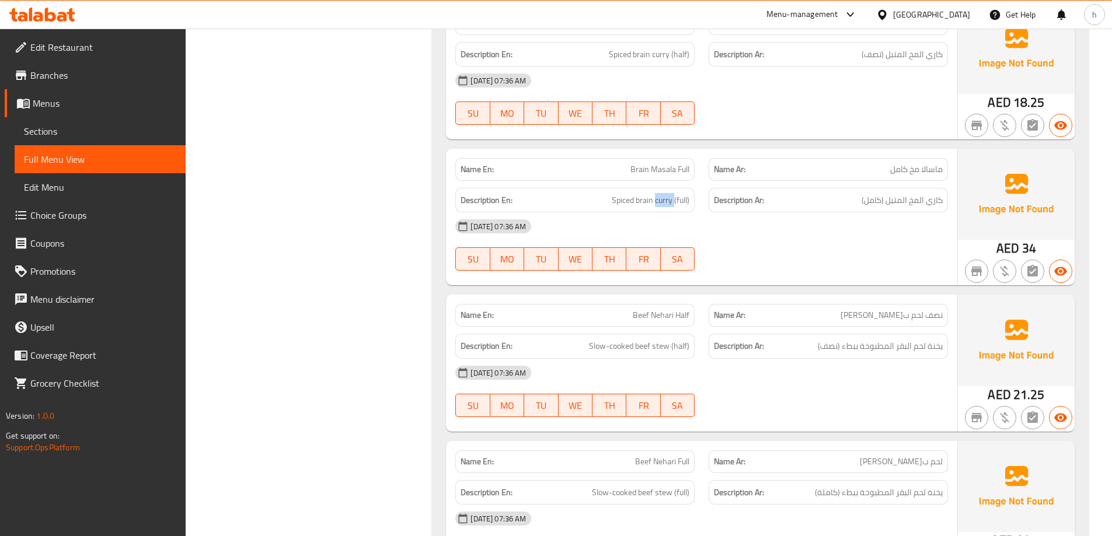
scroll to position [2043, 0]
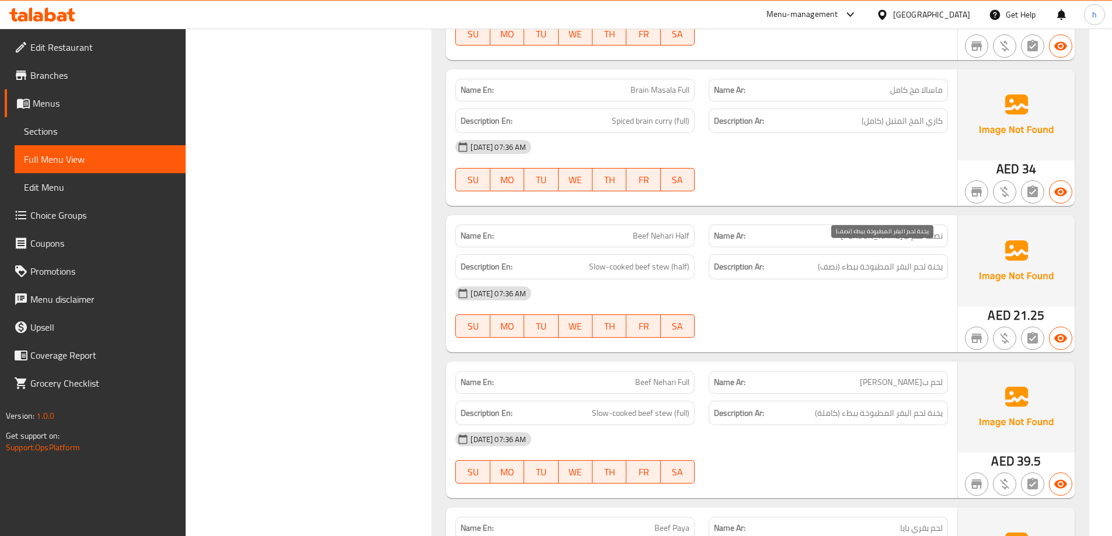
click at [822, 260] on span "يخنة لحم البقر المطبوخة ببطء (نصف)" at bounding box center [880, 267] width 125 height 15
click at [672, 230] on span "Beef Nehari Half" at bounding box center [661, 236] width 57 height 12
click at [678, 230] on span "Beef Nehari Half" at bounding box center [661, 236] width 57 height 12
click at [658, 230] on span "Beef Nehari Half" at bounding box center [661, 236] width 57 height 12
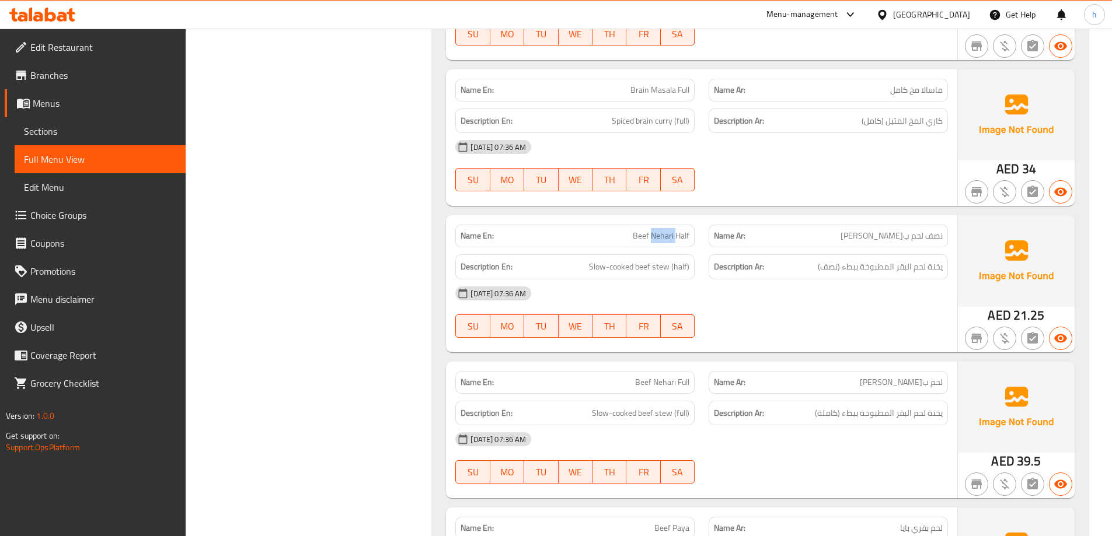
click at [658, 230] on span "Beef Nehari Half" at bounding box center [661, 236] width 57 height 12
click at [641, 230] on span "Beef Nehari Half" at bounding box center [661, 236] width 57 height 12
click at [660, 230] on span "Beef Nehari Half" at bounding box center [661, 236] width 57 height 12
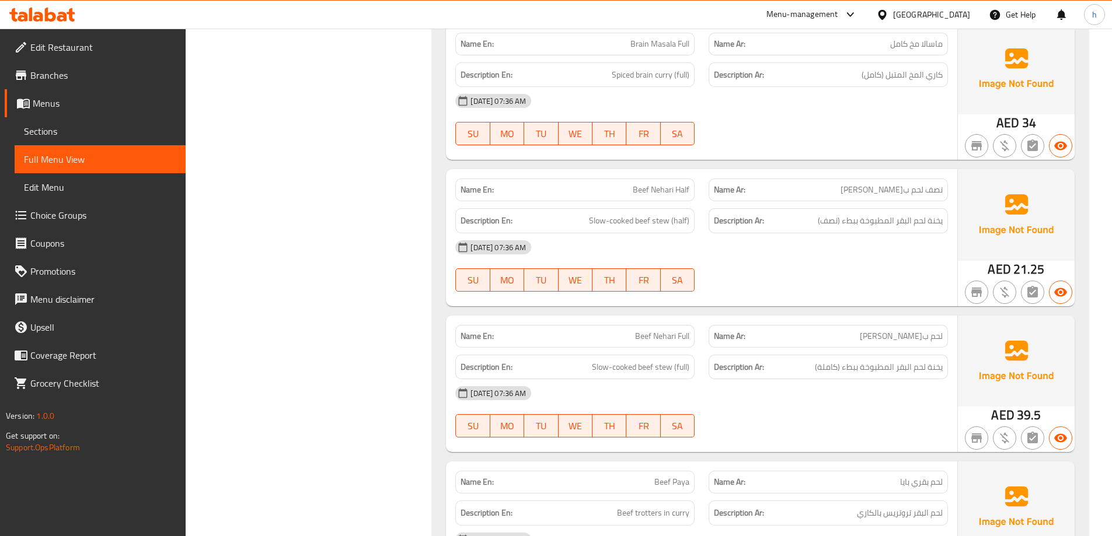
scroll to position [2160, 0]
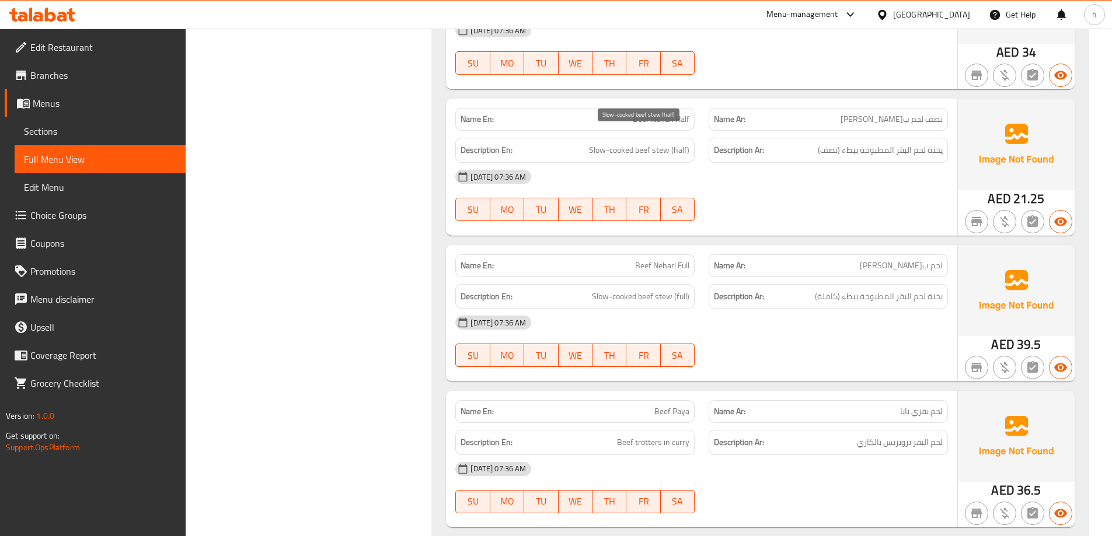
click at [598, 143] on span "Slow-cooked beef stew (half)" at bounding box center [639, 150] width 100 height 15
click at [620, 143] on span "Slow-cooked beef stew (half)" at bounding box center [639, 150] width 100 height 15
drag, startPoint x: 592, startPoint y: 132, endPoint x: 636, endPoint y: 135, distance: 43.8
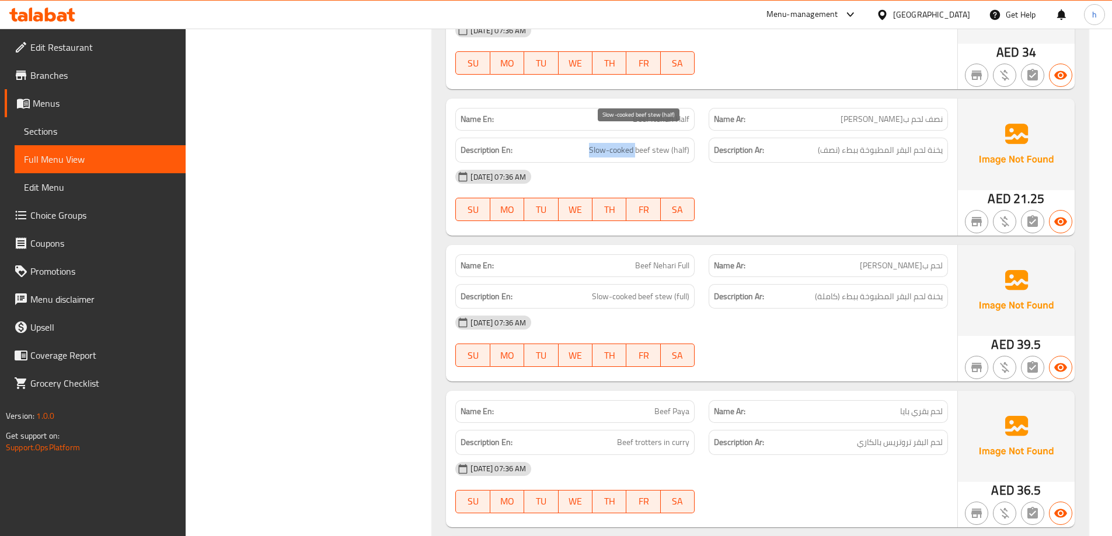
click at [636, 143] on span "Slow-cooked beef stew (half)" at bounding box center [639, 150] width 100 height 15
click at [845, 189] on div "[DATE] 07:36 AM SU MO TU WE TH FR SA" at bounding box center [701, 195] width 507 height 65
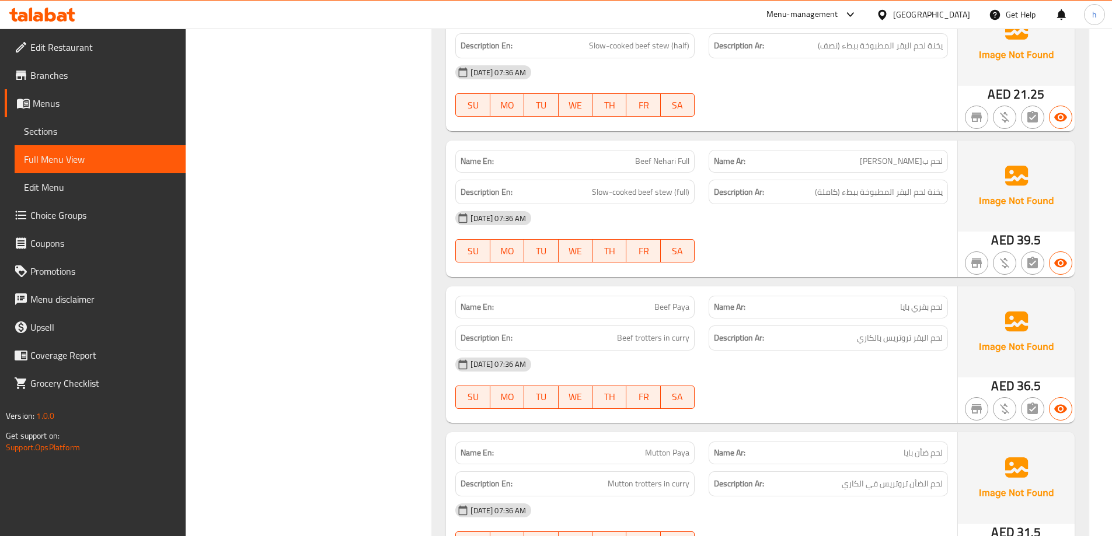
scroll to position [2276, 0]
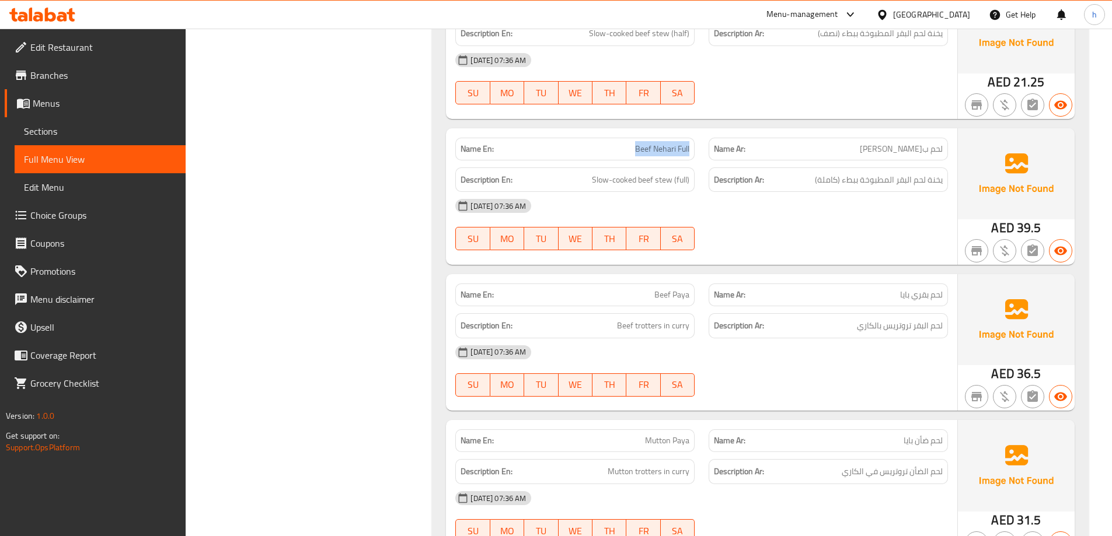
drag, startPoint x: 629, startPoint y: 136, endPoint x: 693, endPoint y: 134, distance: 64.8
click at [693, 138] on div "Name En: Beef Nehari Full" at bounding box center [574, 149] width 239 height 23
click at [702, 143] on div "Name Ar: لحم ب[PERSON_NAME]" at bounding box center [828, 149] width 253 height 37
click at [925, 168] on div "Description Ar: يخنة لحم البقر المطبوخة ببطء (كاملة)" at bounding box center [828, 180] width 239 height 25
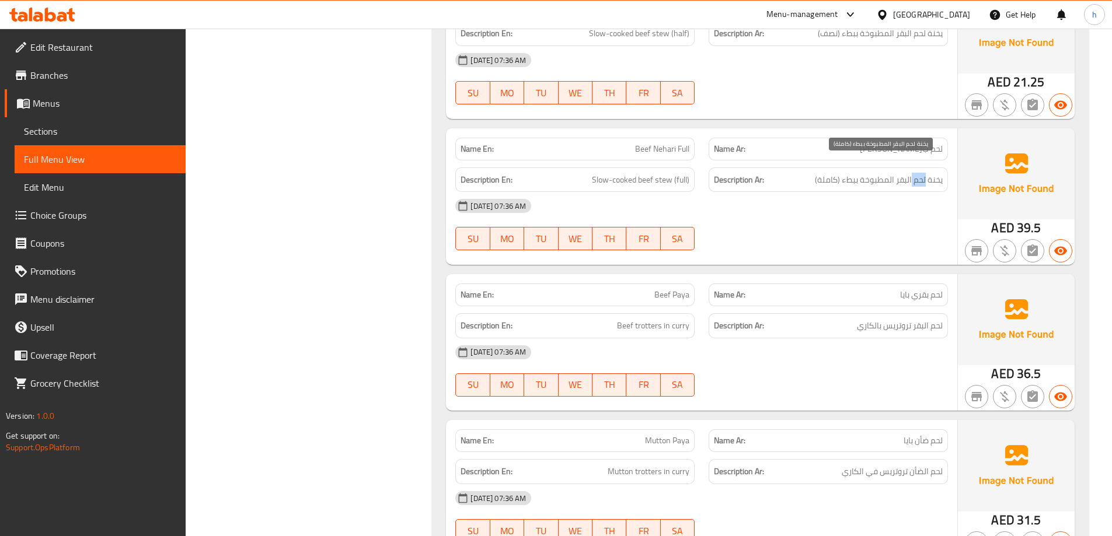
click at [908, 173] on span "يخنة لحم البقر المطبوخة ببطء (كاملة)" at bounding box center [879, 180] width 128 height 15
click at [853, 173] on span "يخنة لحم البقر المطبوخة ببطء (كاملة)" at bounding box center [879, 180] width 128 height 15
click at [820, 173] on span "يخنة لحم البقر المطبوخة ببطء (كاملة)" at bounding box center [879, 180] width 128 height 15
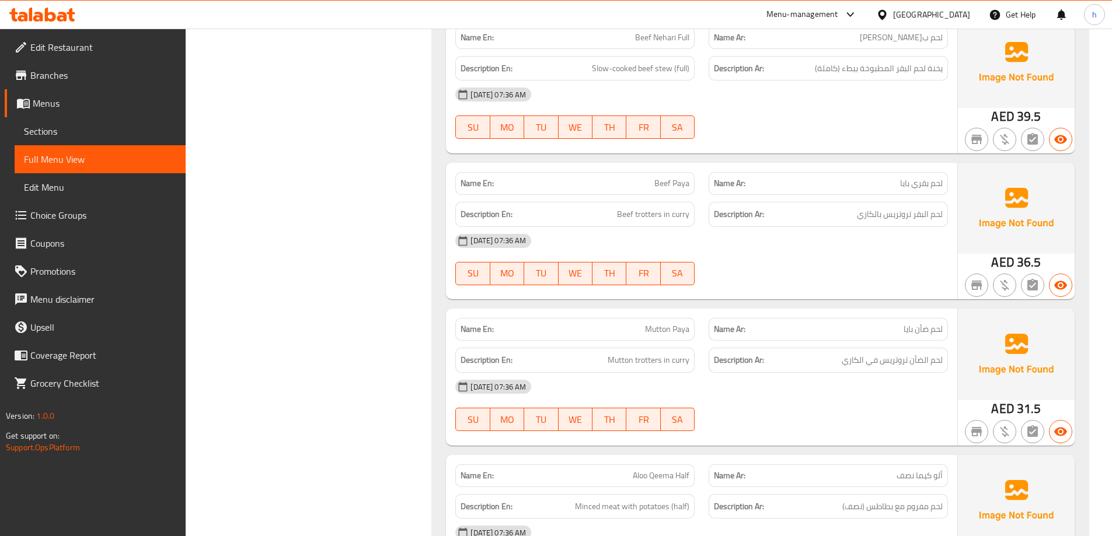
scroll to position [2393, 0]
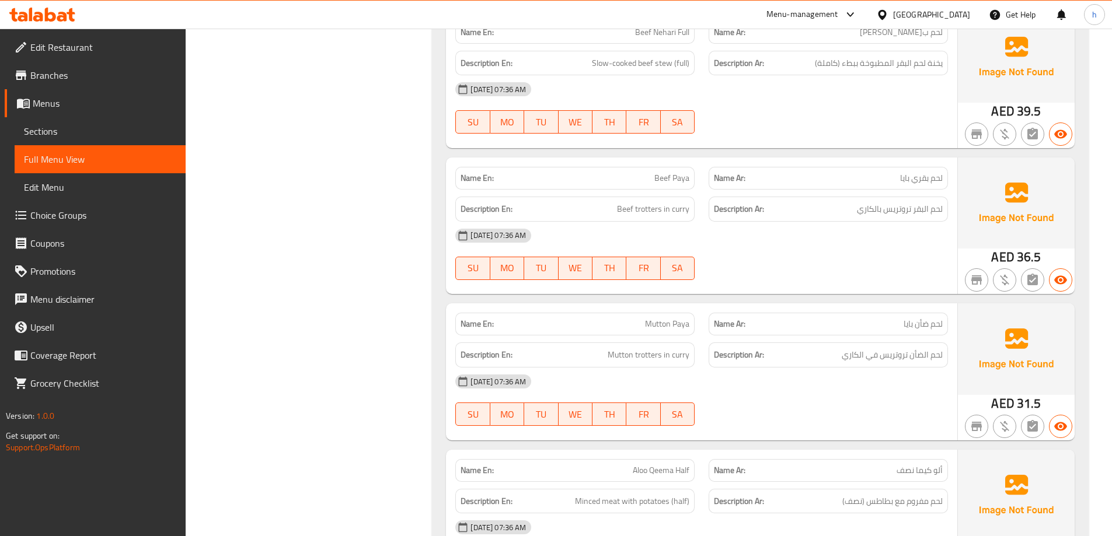
click at [789, 127] on div at bounding box center [828, 134] width 253 height 14
click at [671, 172] on span "Beef Paya" at bounding box center [671, 178] width 35 height 12
click at [630, 202] on span "Beef trotters in curry" at bounding box center [653, 209] width 72 height 15
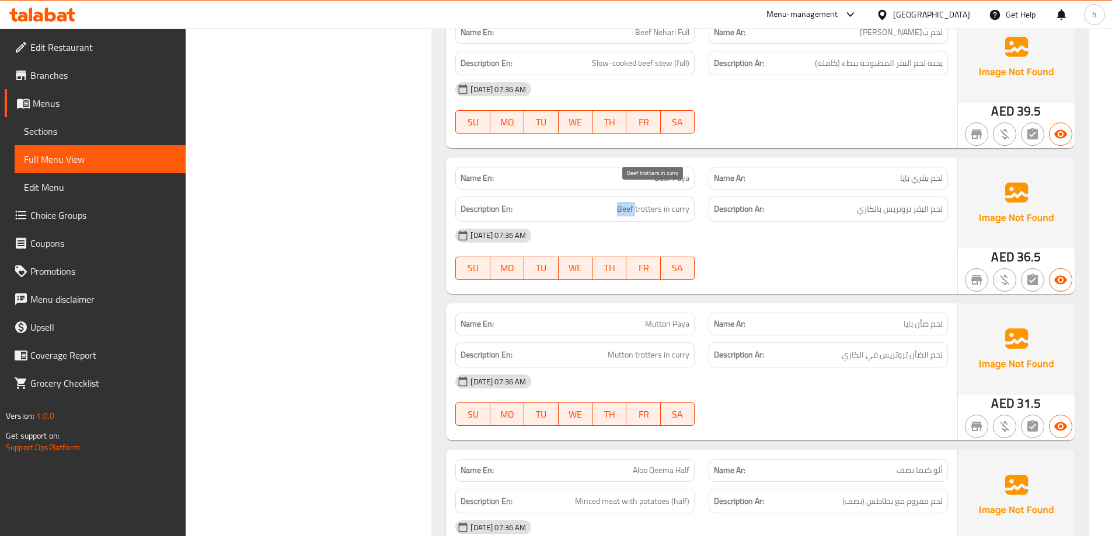
click at [630, 202] on span "Beef trotters in curry" at bounding box center [653, 209] width 72 height 15
click at [686, 202] on span "Beef trotters in curry" at bounding box center [653, 209] width 72 height 15
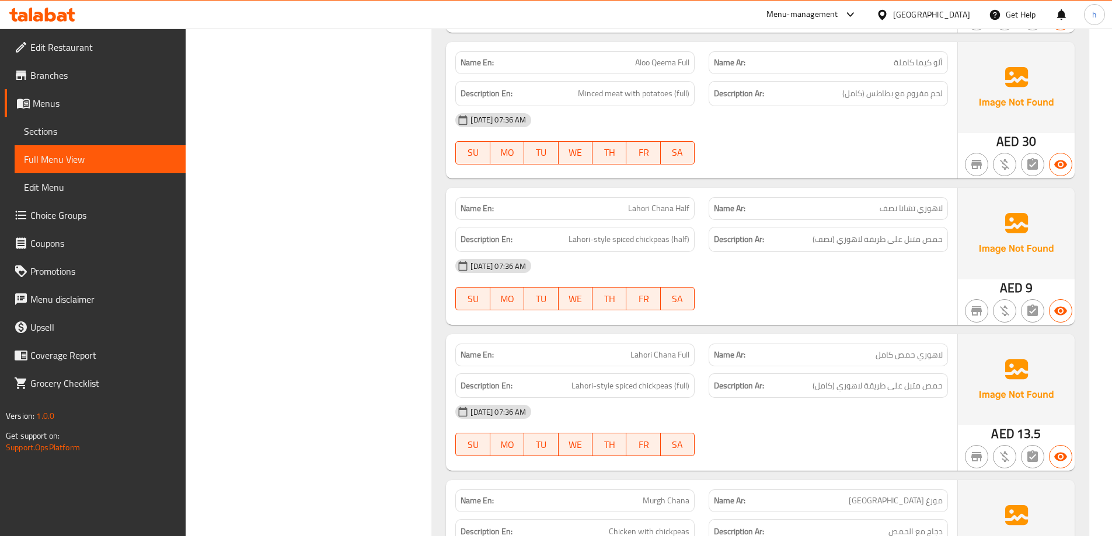
scroll to position [3035, 0]
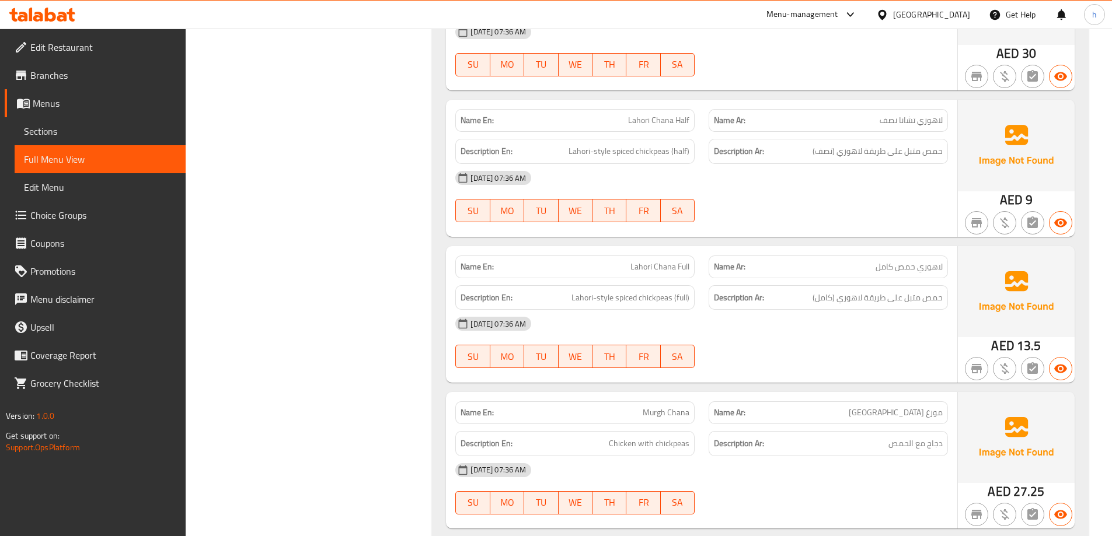
click at [912, 114] on span "لاهوري تشانا نصف" at bounding box center [911, 120] width 63 height 12
click at [658, 114] on span "Lahori Chana Half" at bounding box center [658, 120] width 61 height 12
copy span "Chana"
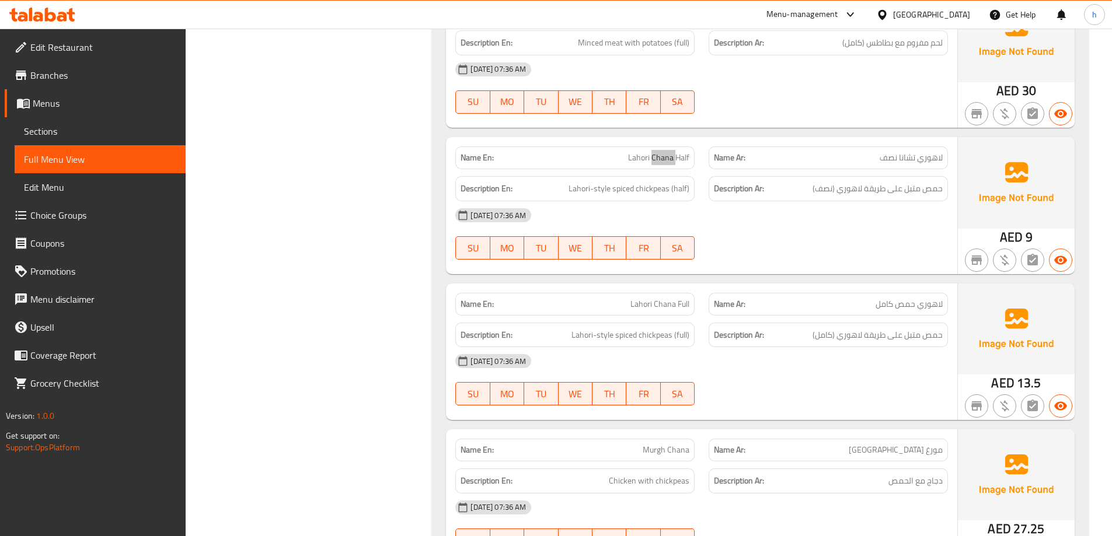
scroll to position [2977, 0]
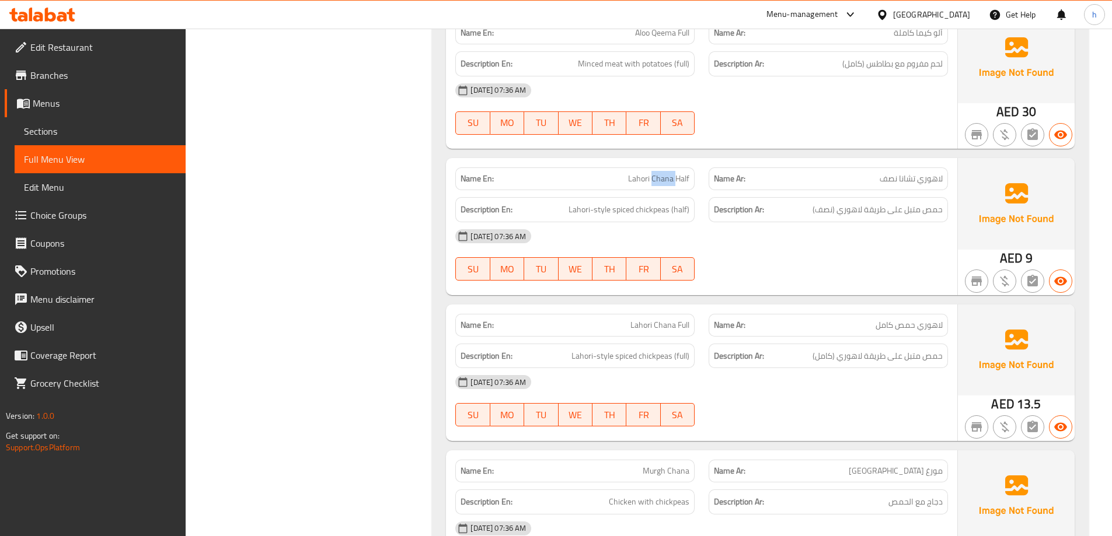
click at [909, 173] on span "لاهوري تشانا نصف" at bounding box center [911, 179] width 63 height 12
click at [676, 173] on span "Lahori Chana Half" at bounding box center [658, 179] width 61 height 12
drag, startPoint x: 676, startPoint y: 168, endPoint x: 652, endPoint y: 166, distance: 24.6
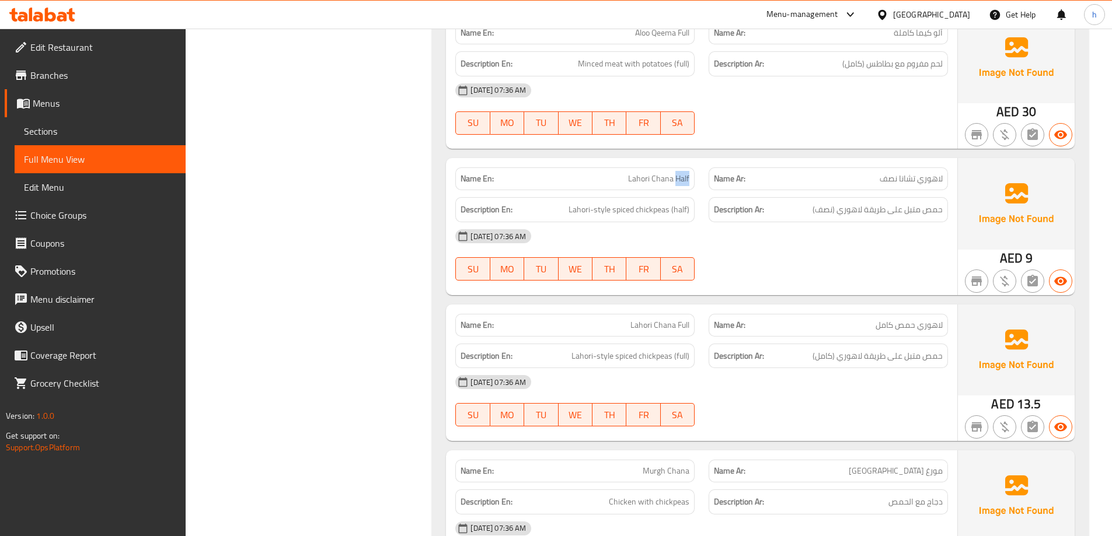
click at [652, 173] on span "Lahori Chana Half" at bounding box center [658, 179] width 61 height 12
copy span "Lahori Chana Half"
click at [859, 203] on span "حمص متبل على طريقة لاهوري (نصف)" at bounding box center [877, 210] width 130 height 15
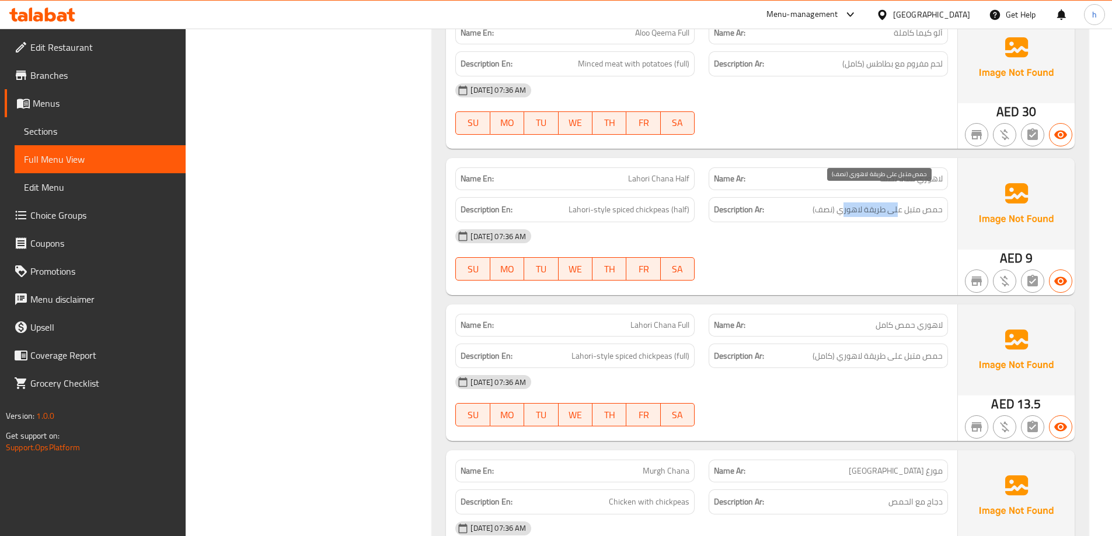
drag, startPoint x: 840, startPoint y: 197, endPoint x: 920, endPoint y: 197, distance: 79.4
click at [908, 203] on span "حمص متبل على طريقة لاهوري (نصف)" at bounding box center [877, 210] width 130 height 15
click at [932, 203] on span "حمص متبل على طريقة لاهوري (نصف)" at bounding box center [877, 210] width 130 height 15
drag, startPoint x: 946, startPoint y: 196, endPoint x: 913, endPoint y: 196, distance: 32.1
click at [915, 197] on div "Description Ar: حمص متبل على طريقة لاهوري (نصف)" at bounding box center [828, 209] width 239 height 25
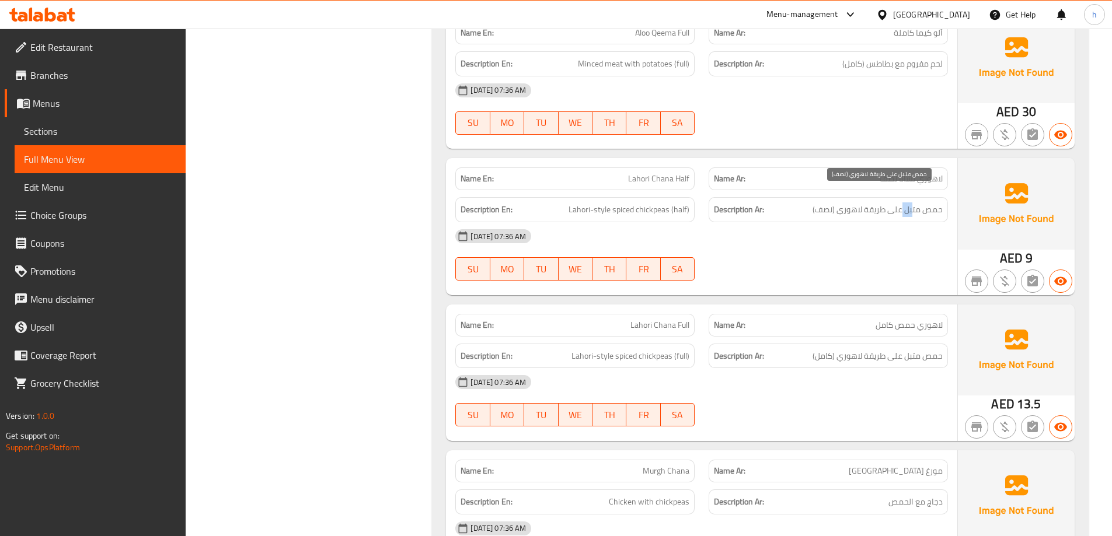
drag, startPoint x: 913, startPoint y: 196, endPoint x: 899, endPoint y: 196, distance: 14.0
click at [899, 203] on span "حمص متبل على طريقة لاهوري (نصف)" at bounding box center [877, 210] width 130 height 15
click at [898, 203] on span "حمص متبل على طريقة لاهوري (نصف)" at bounding box center [877, 210] width 130 height 15
drag, startPoint x: 570, startPoint y: 194, endPoint x: 615, endPoint y: 195, distance: 44.9
click at [615, 203] on span "Lahori-style spiced chickpeas (half)" at bounding box center [628, 210] width 121 height 15
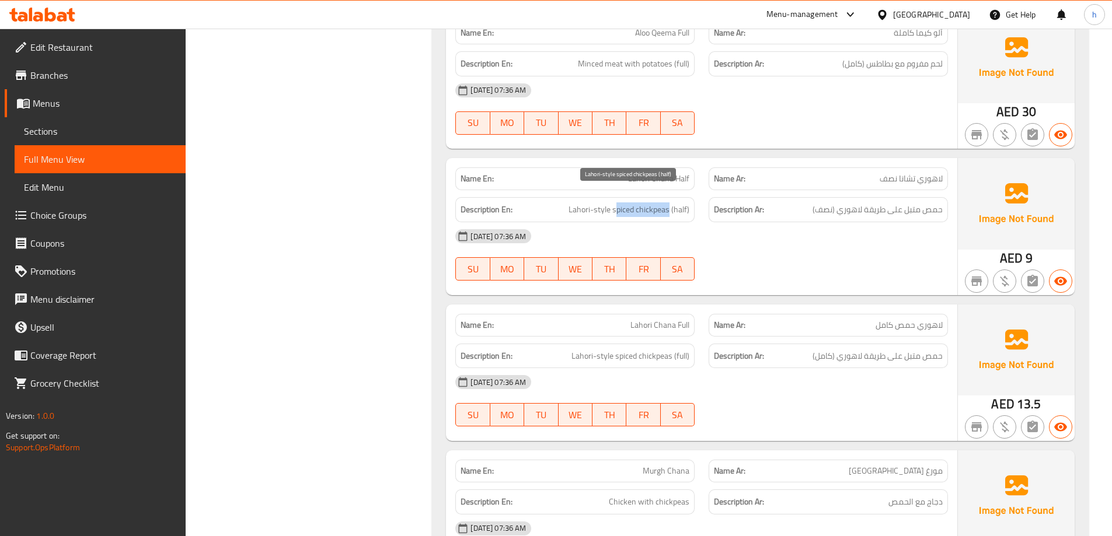
drag, startPoint x: 617, startPoint y: 195, endPoint x: 669, endPoint y: 193, distance: 52.0
click at [669, 203] on span "Lahori-style spiced chickpeas (half)" at bounding box center [628, 210] width 121 height 15
click at [811, 222] on div "[DATE] 07:36 AM" at bounding box center [701, 236] width 507 height 28
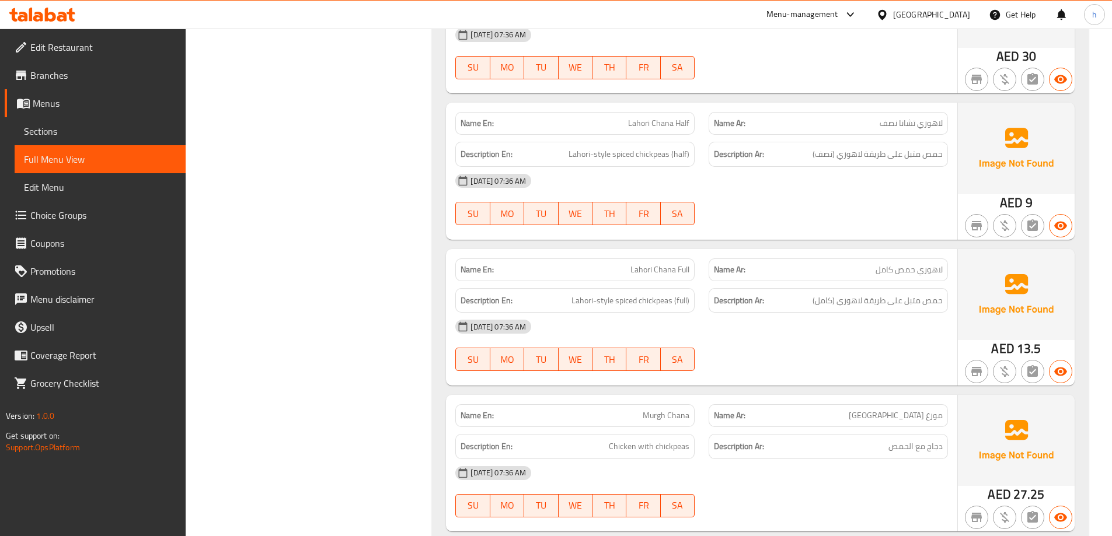
scroll to position [3093, 0]
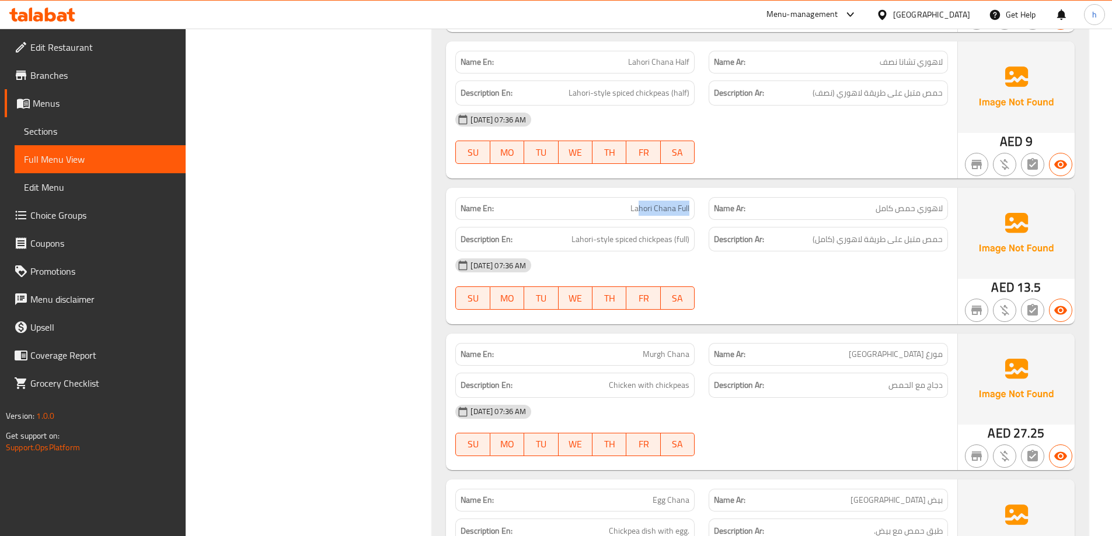
drag, startPoint x: 637, startPoint y: 194, endPoint x: 705, endPoint y: 193, distance: 67.7
click at [702, 193] on div "Name En: [PERSON_NAME] Full Name Ar: لاهوري حمص كامل" at bounding box center [701, 208] width 507 height 37
drag, startPoint x: 934, startPoint y: 225, endPoint x: 837, endPoint y: 224, distance: 96.9
click at [838, 232] on span "حمص متبل على طريقة لاهوري (كامل)" at bounding box center [877, 239] width 130 height 15
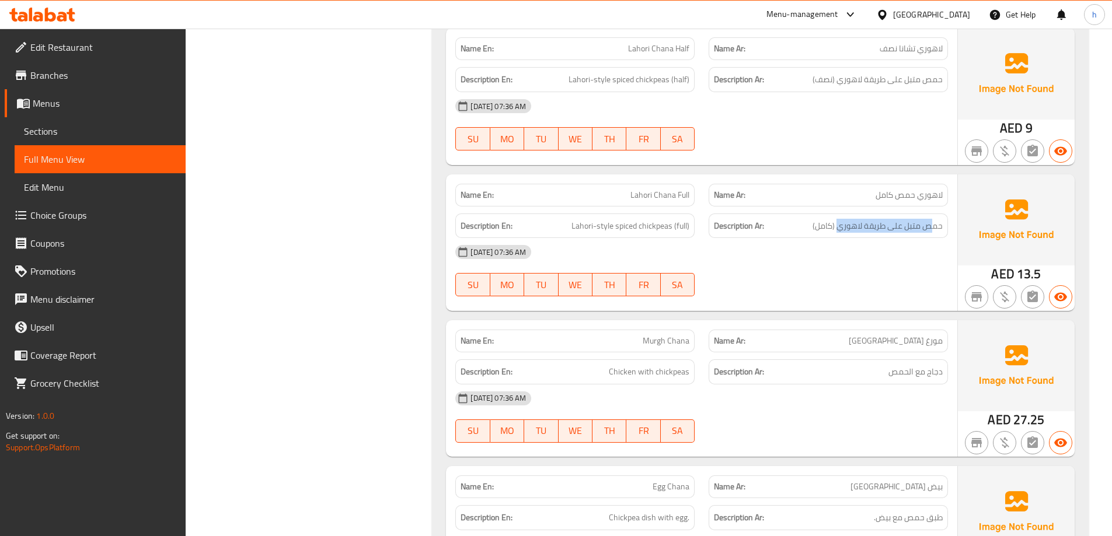
scroll to position [3210, 0]
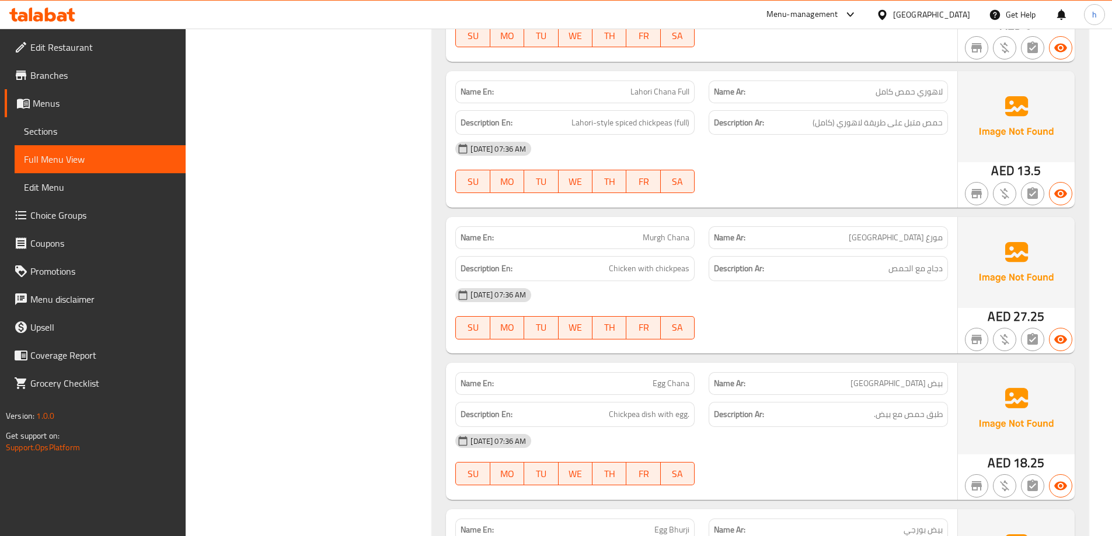
click at [886, 232] on p "Name Ar: [PERSON_NAME][GEOGRAPHIC_DATA]" at bounding box center [828, 238] width 229 height 12
drag, startPoint x: 618, startPoint y: 218, endPoint x: 738, endPoint y: 224, distance: 120.4
click at [688, 232] on p "Name En: [PERSON_NAME]" at bounding box center [575, 238] width 229 height 12
click at [823, 232] on p "Name Ar: [PERSON_NAME][GEOGRAPHIC_DATA]" at bounding box center [828, 238] width 229 height 12
drag, startPoint x: 934, startPoint y: 248, endPoint x: 758, endPoint y: 254, distance: 175.8
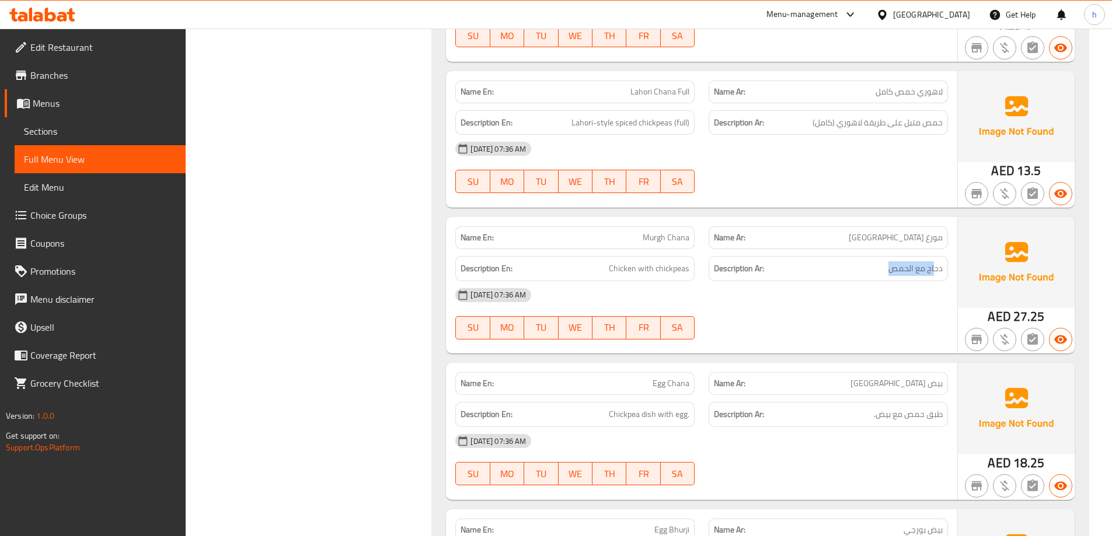
click at [804, 261] on h6 "Description Ar: دجاج مع الحمص" at bounding box center [828, 268] width 229 height 15
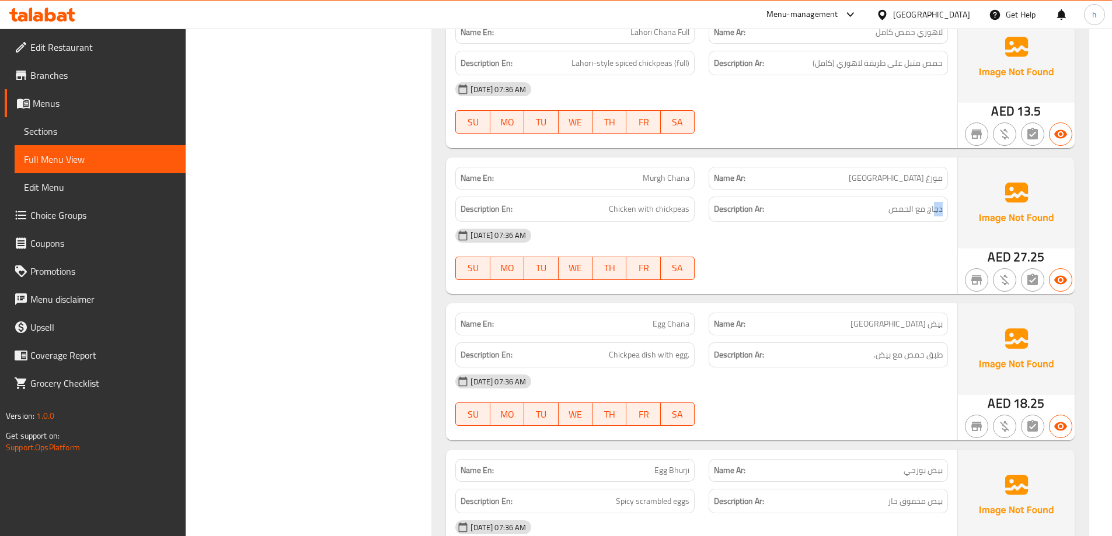
scroll to position [3385, 0]
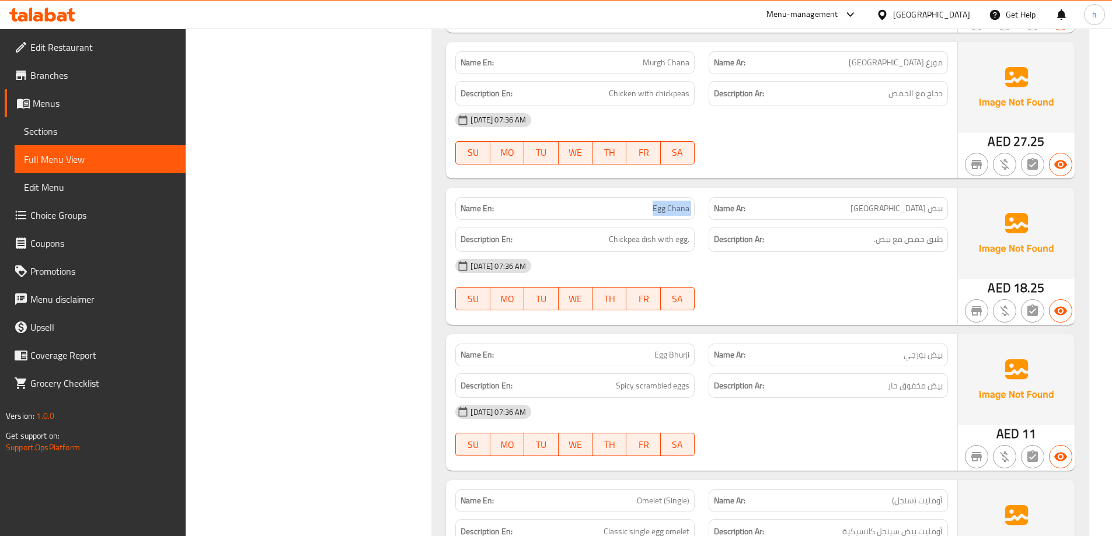
drag, startPoint x: 648, startPoint y: 204, endPoint x: 708, endPoint y: 201, distance: 60.2
click at [705, 201] on div "Name En: Egg Chana Name Ar: بيض [GEOGRAPHIC_DATA]" at bounding box center [701, 208] width 507 height 37
drag, startPoint x: 854, startPoint y: 205, endPoint x: 945, endPoint y: 212, distance: 90.7
click at [945, 203] on div "Name Ar: بيض حمص" at bounding box center [828, 208] width 239 height 23
drag, startPoint x: 936, startPoint y: 228, endPoint x: 831, endPoint y: 229, distance: 104.5
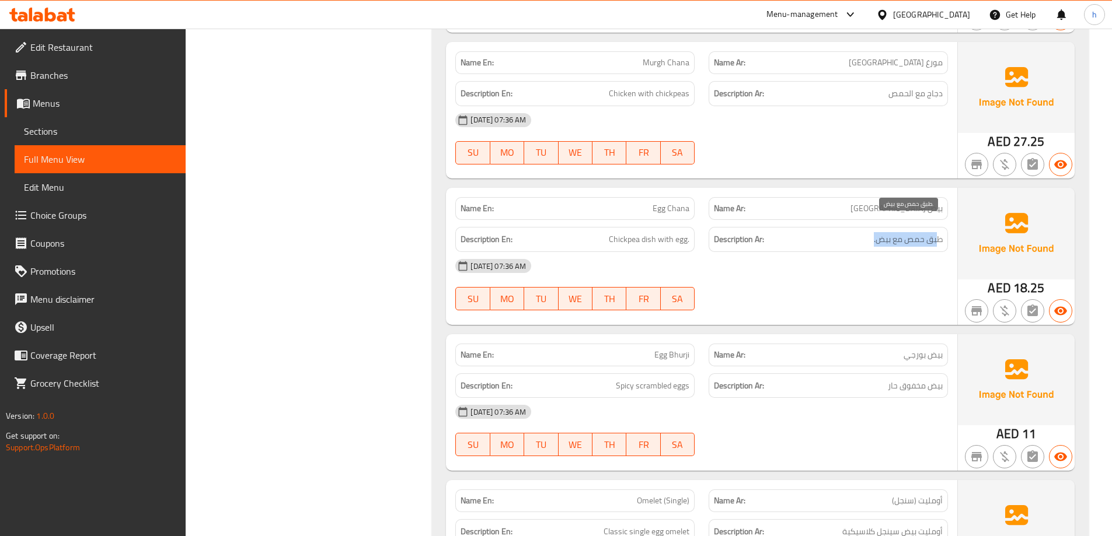
click at [832, 232] on h6 "Description Ar: طبق حمص مع بيض." at bounding box center [828, 239] width 229 height 15
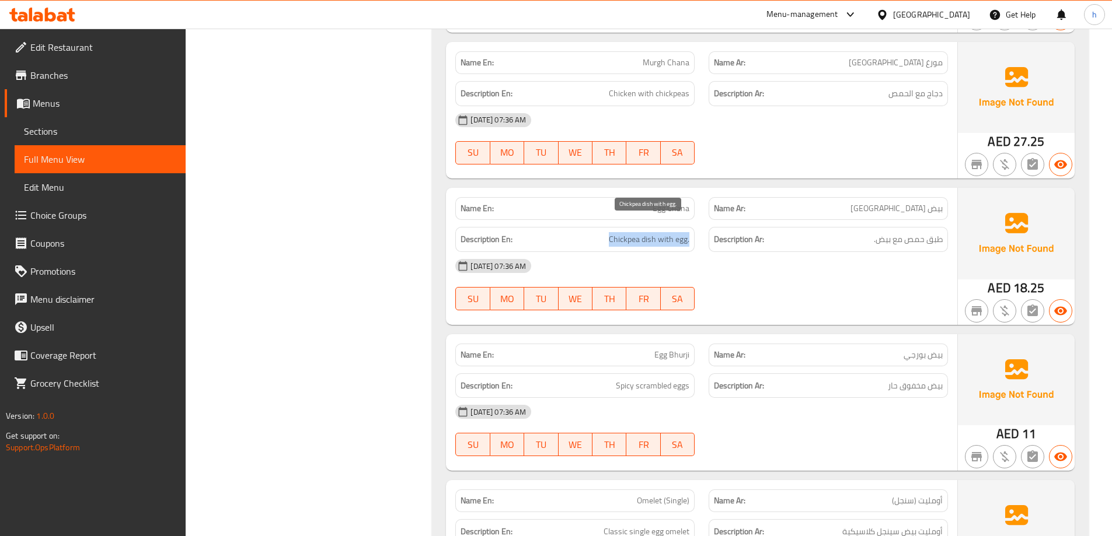
drag, startPoint x: 597, startPoint y: 226, endPoint x: 737, endPoint y: 233, distance: 140.3
click at [724, 232] on div "Description En: Chickpea dish with egg. Description Ar: طبق حمص مع بيض." at bounding box center [701, 239] width 507 height 39
click at [819, 233] on div "Description Ar: طبق حمص مع بيض." at bounding box center [828, 239] width 239 height 25
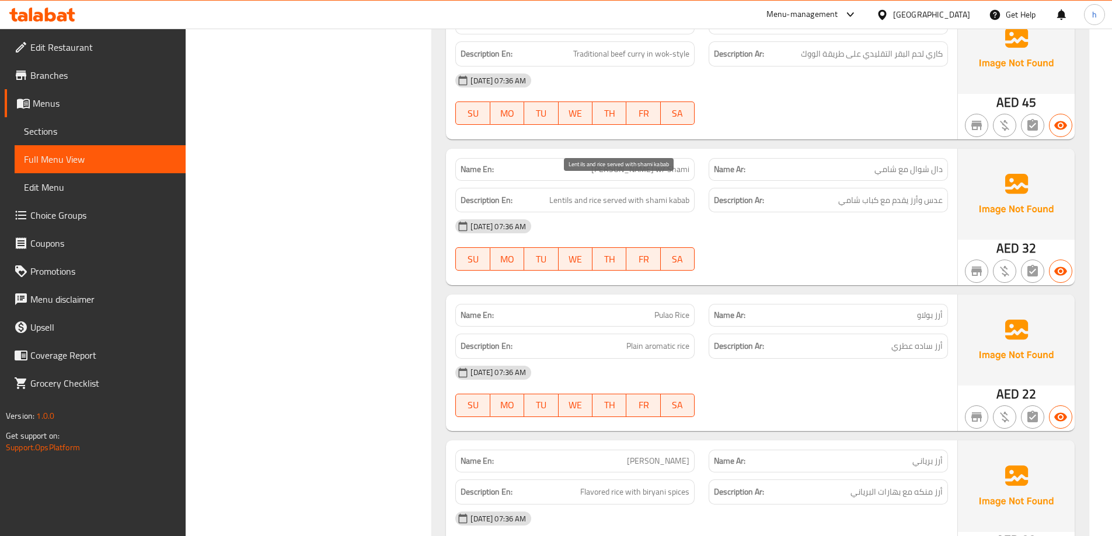
scroll to position [7938, 0]
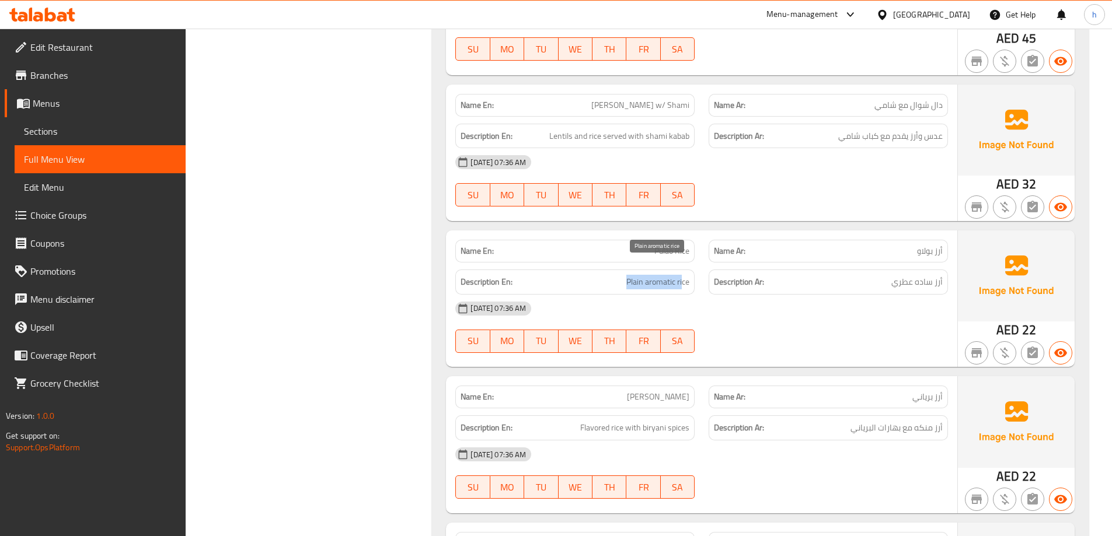
drag, startPoint x: 624, startPoint y: 269, endPoint x: 681, endPoint y: 270, distance: 57.2
click at [686, 275] on span "Plain aromatic rice" at bounding box center [657, 282] width 63 height 15
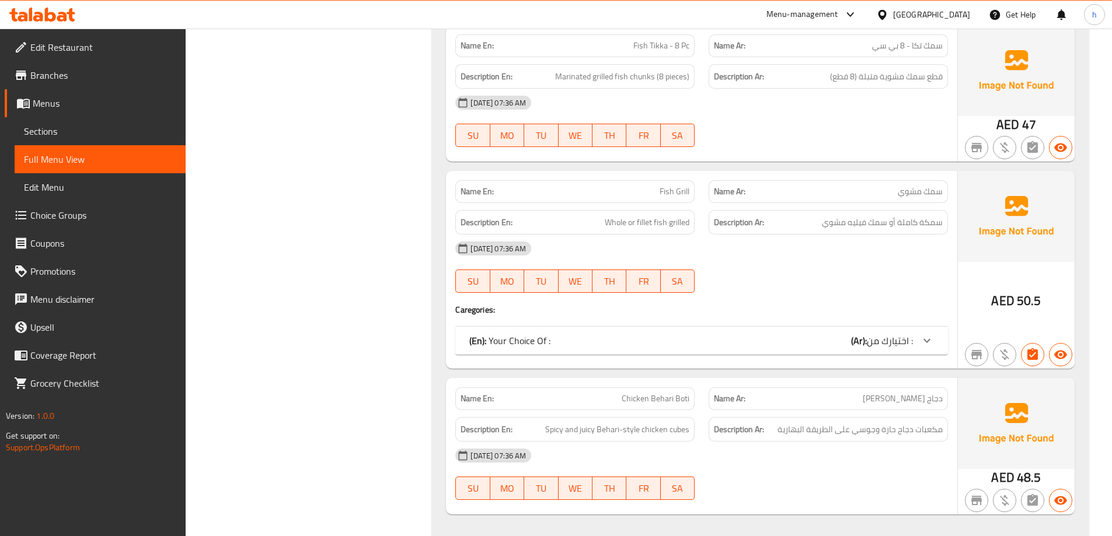
scroll to position [10623, 0]
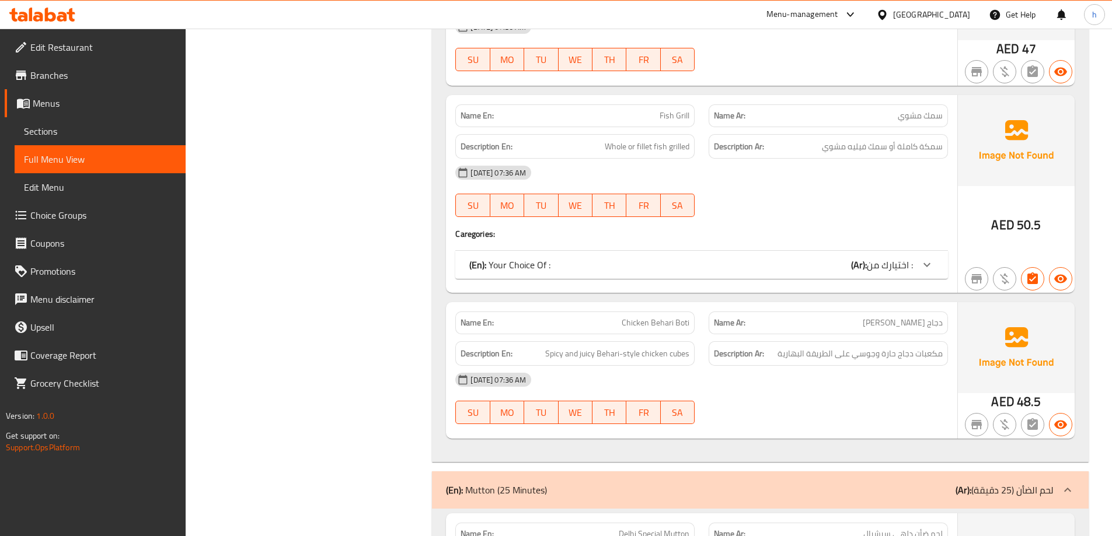
click at [925, 258] on icon at bounding box center [927, 265] width 14 height 14
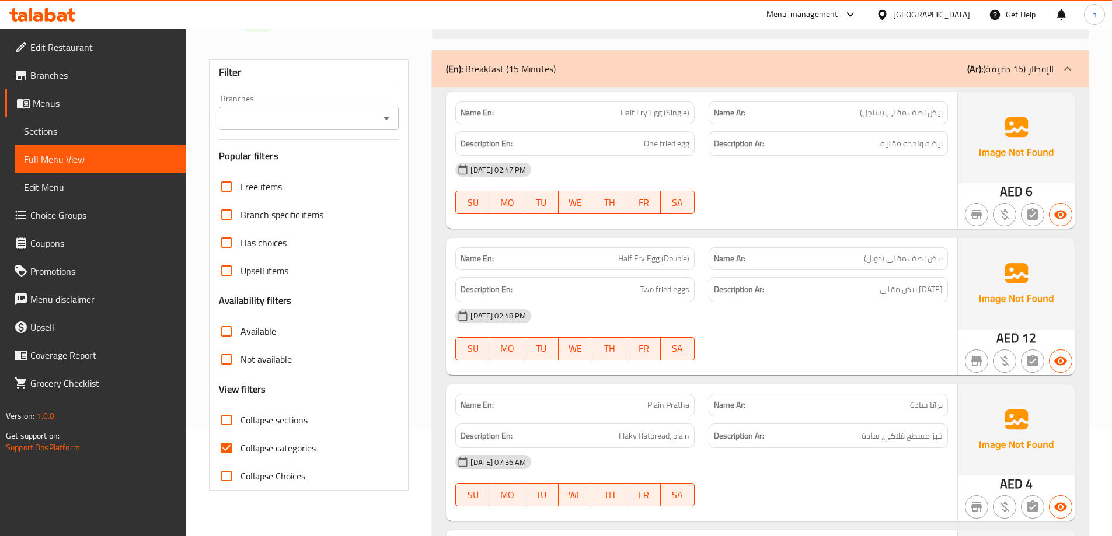
scroll to position [117, 0]
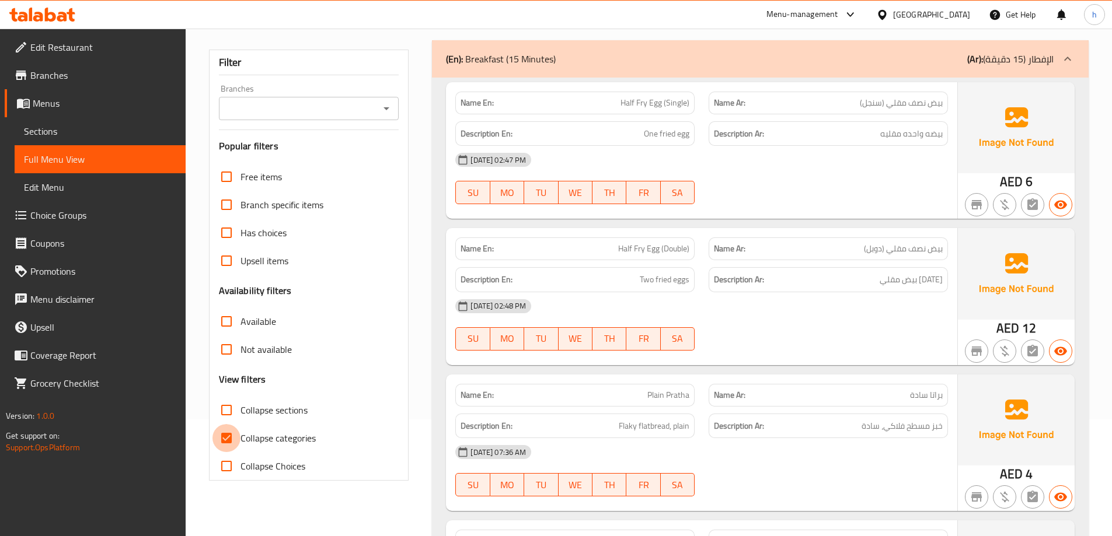
click at [224, 447] on input "Collapse categories" at bounding box center [226, 438] width 28 height 28
checkbox input "false"
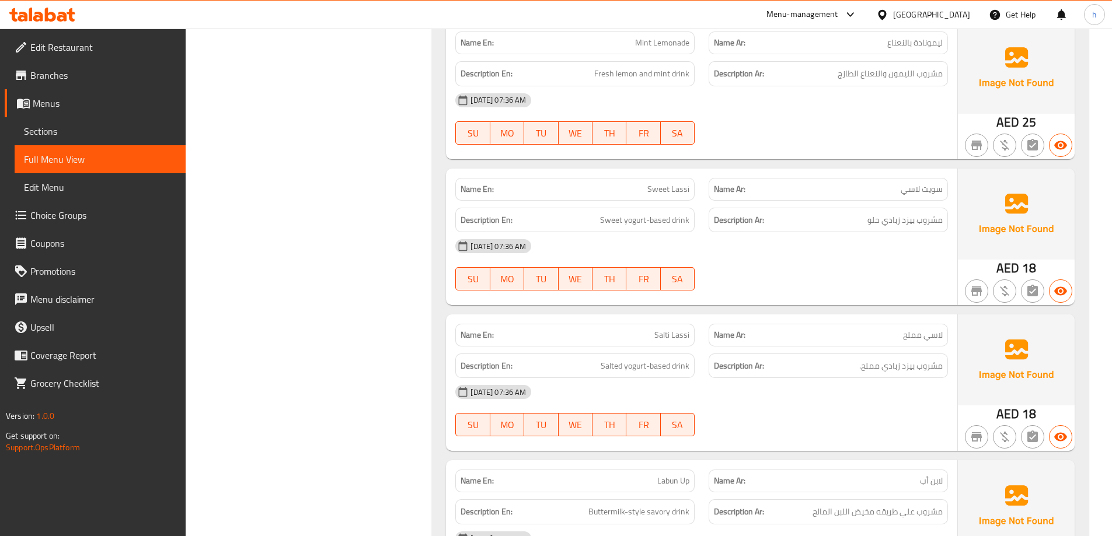
scroll to position [27201, 0]
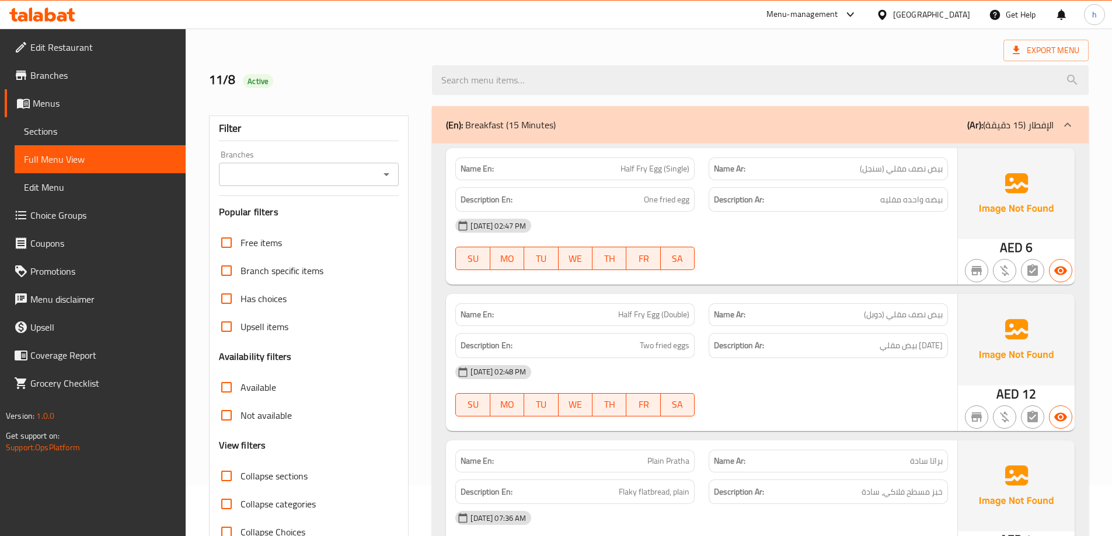
scroll to position [0, 0]
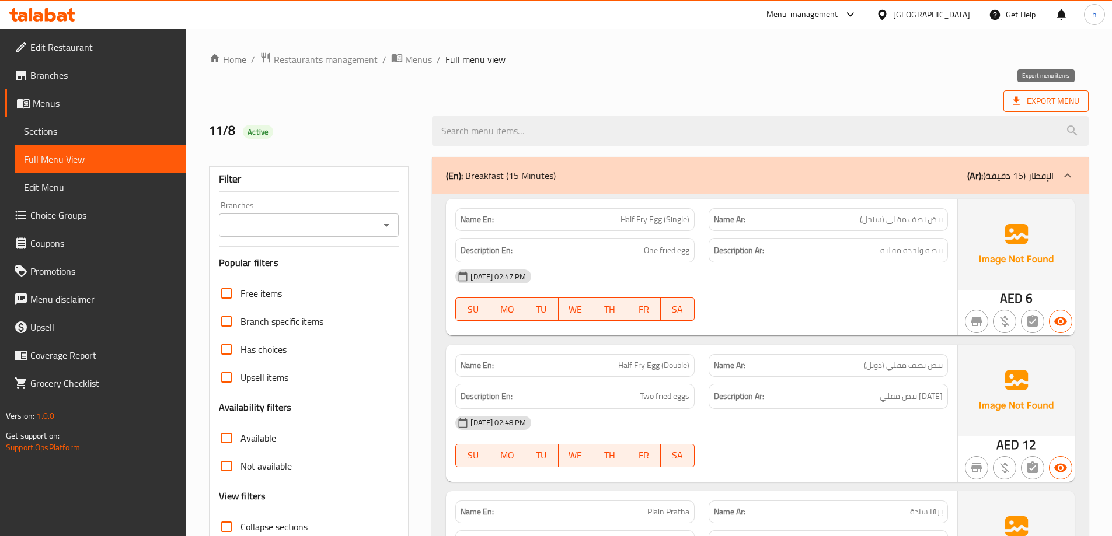
click at [1028, 102] on span "Export Menu" at bounding box center [1046, 101] width 67 height 15
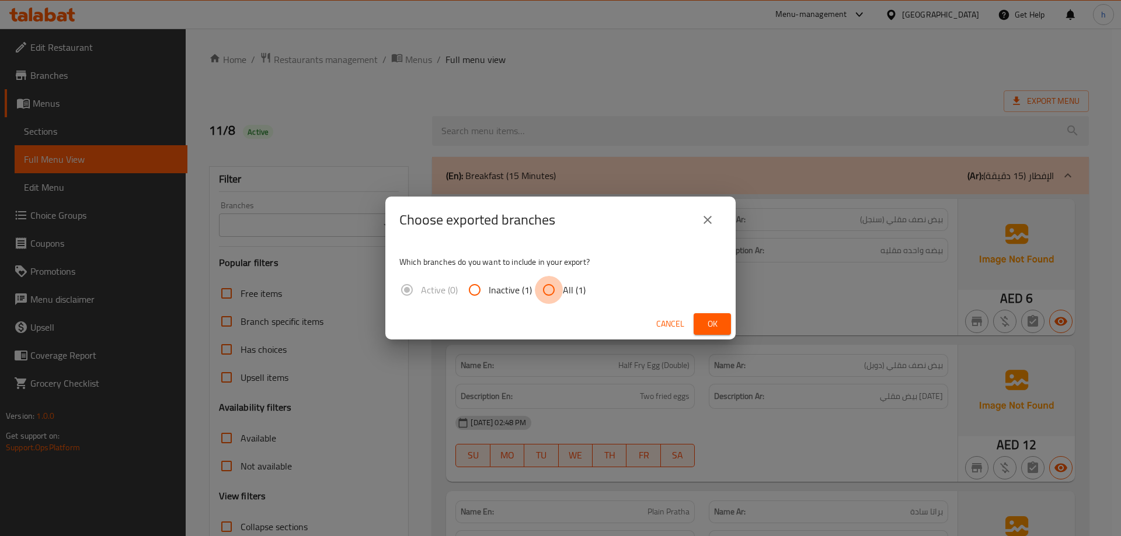
click at [554, 290] on input "All (1)" at bounding box center [549, 290] width 28 height 28
radio input "true"
click at [721, 322] on span "Ok" at bounding box center [712, 324] width 19 height 15
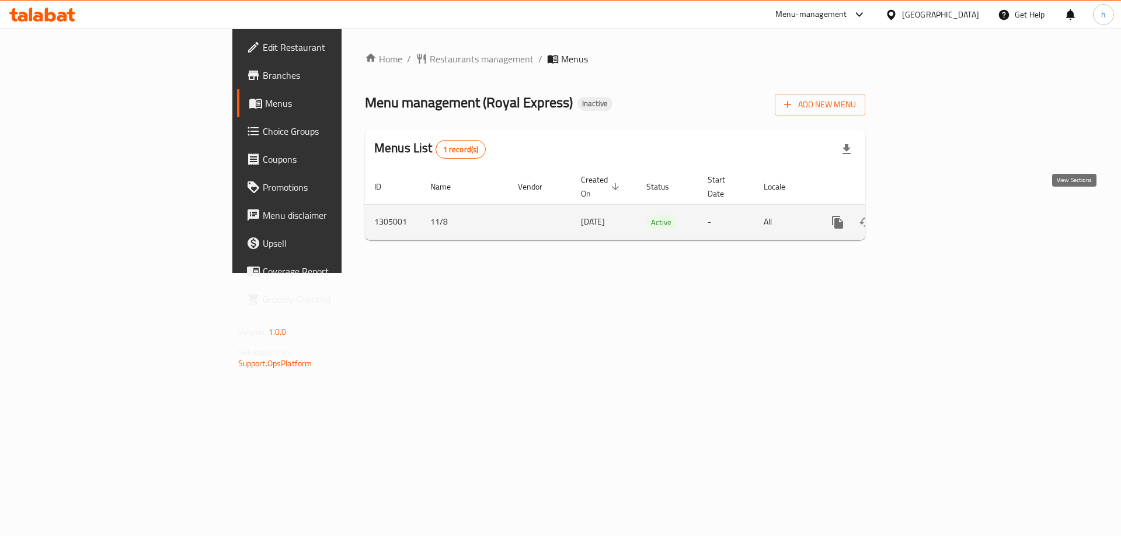
click at [936, 214] on link "enhanced table" at bounding box center [922, 222] width 28 height 28
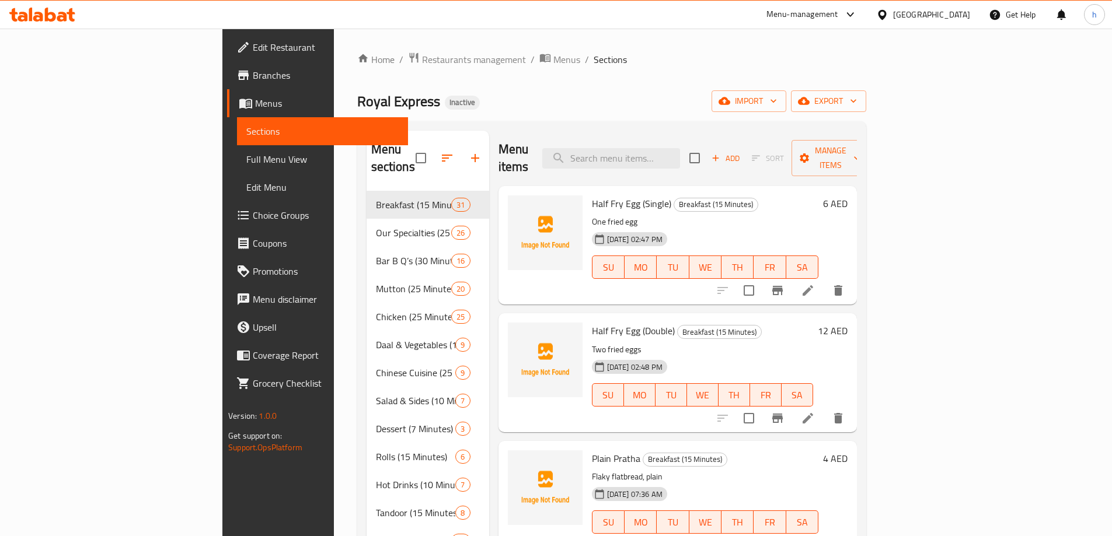
scroll to position [2338, 0]
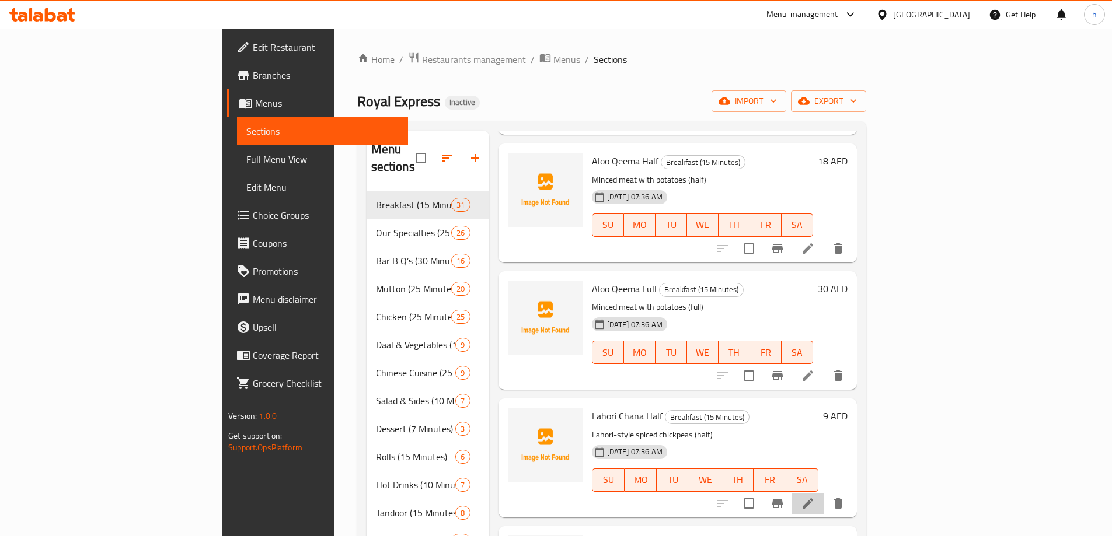
click at [824, 493] on li at bounding box center [807, 503] width 33 height 21
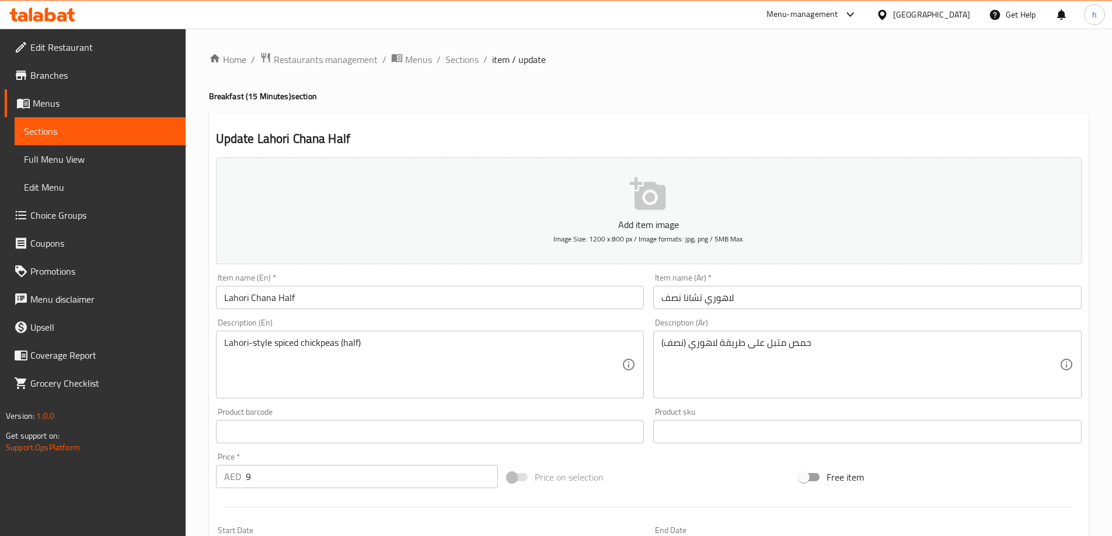
click at [694, 294] on input "لاهوري تشانا نصف" at bounding box center [867, 297] width 428 height 23
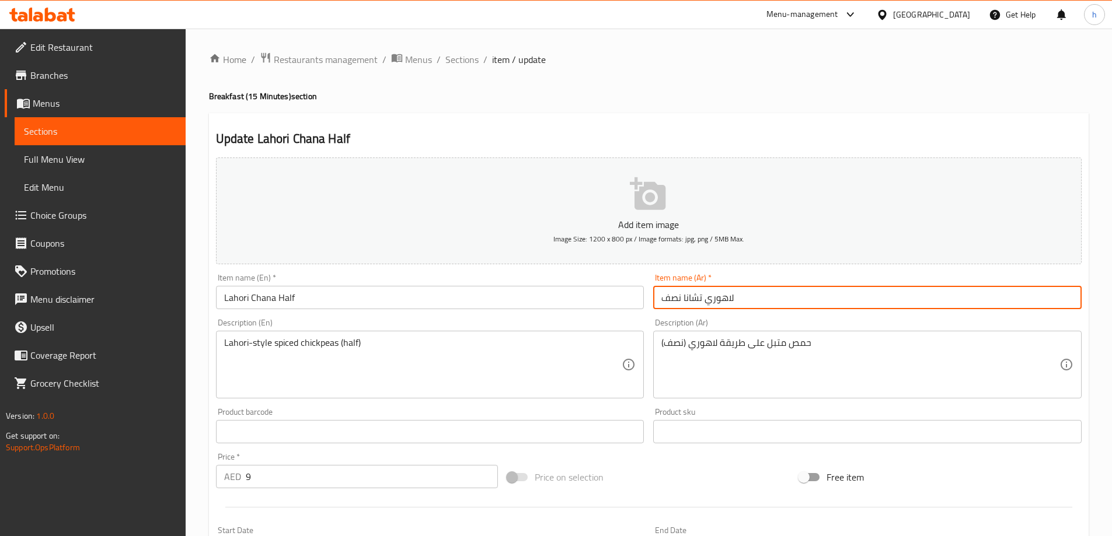
click at [694, 294] on input "لاهوري تشانا نصف" at bounding box center [867, 297] width 428 height 23
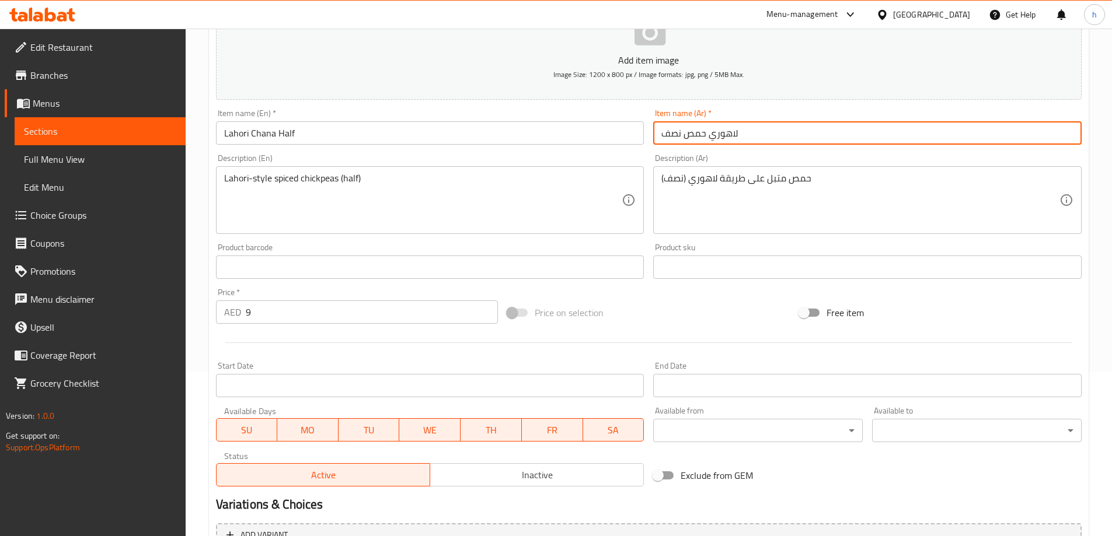
scroll to position [288, 0]
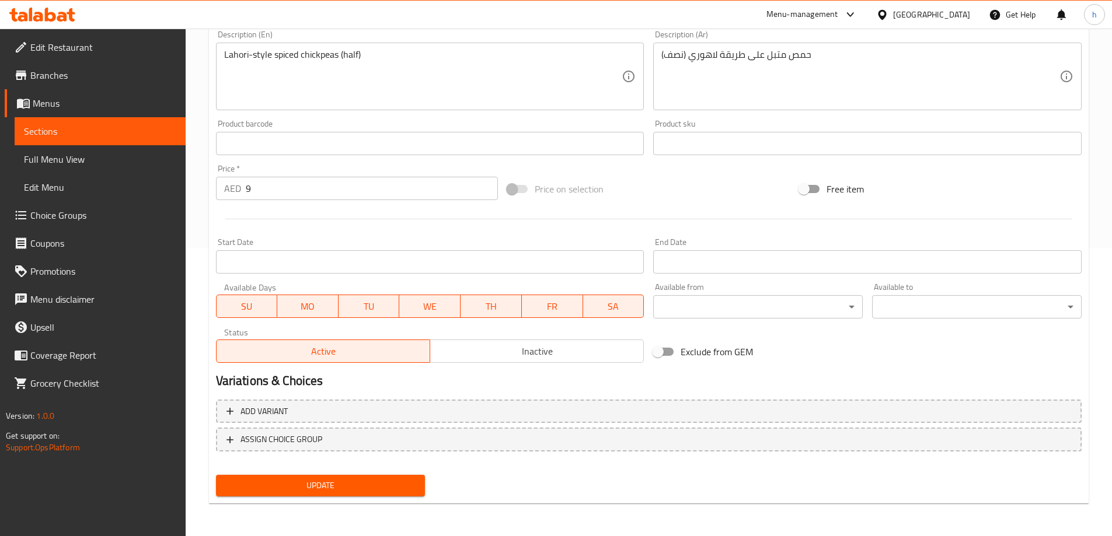
type input "لاهوري حمص نصف"
click at [409, 496] on button "Update" at bounding box center [321, 486] width 210 height 22
